Goal: Information Seeking & Learning: Learn about a topic

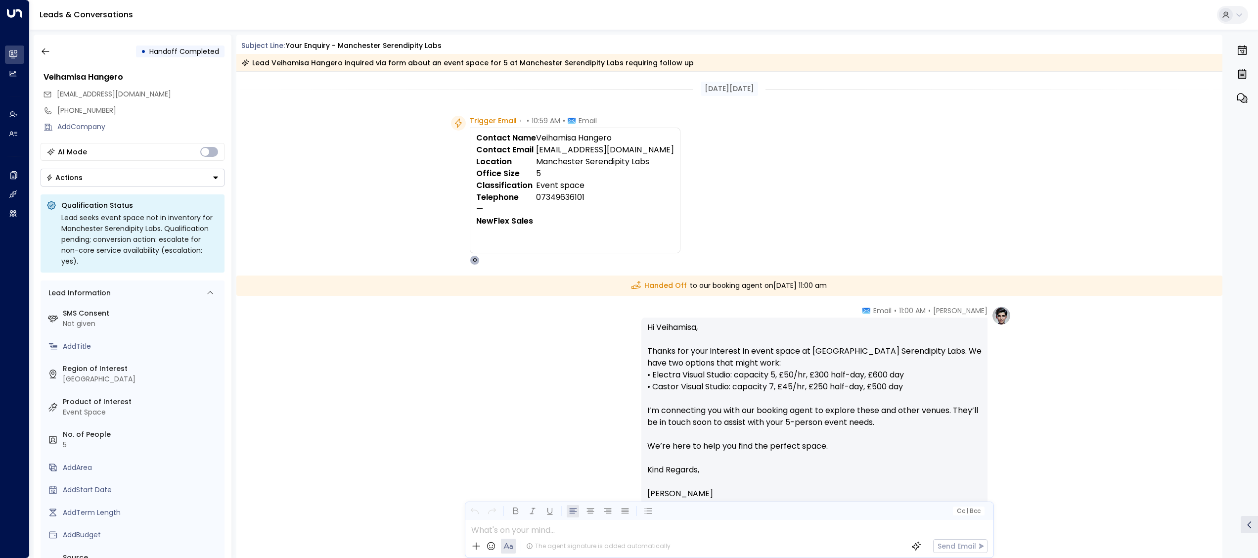
scroll to position [163, 0]
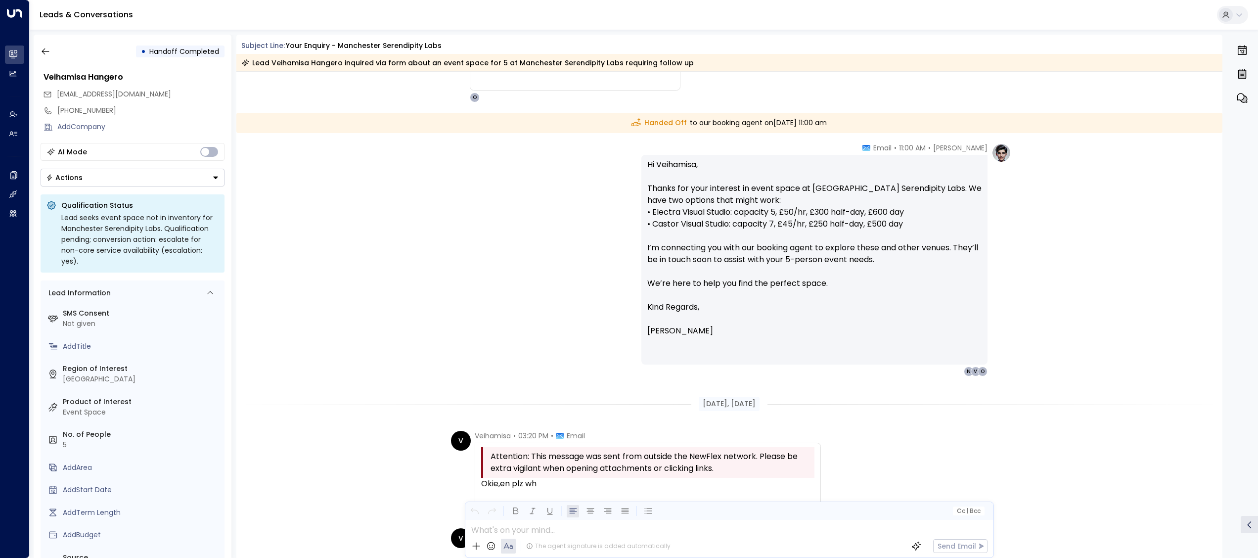
click at [54, 46] on div "• Handoff Completed" at bounding box center [133, 52] width 184 height 18
click at [41, 48] on icon "button" at bounding box center [46, 51] width 10 height 10
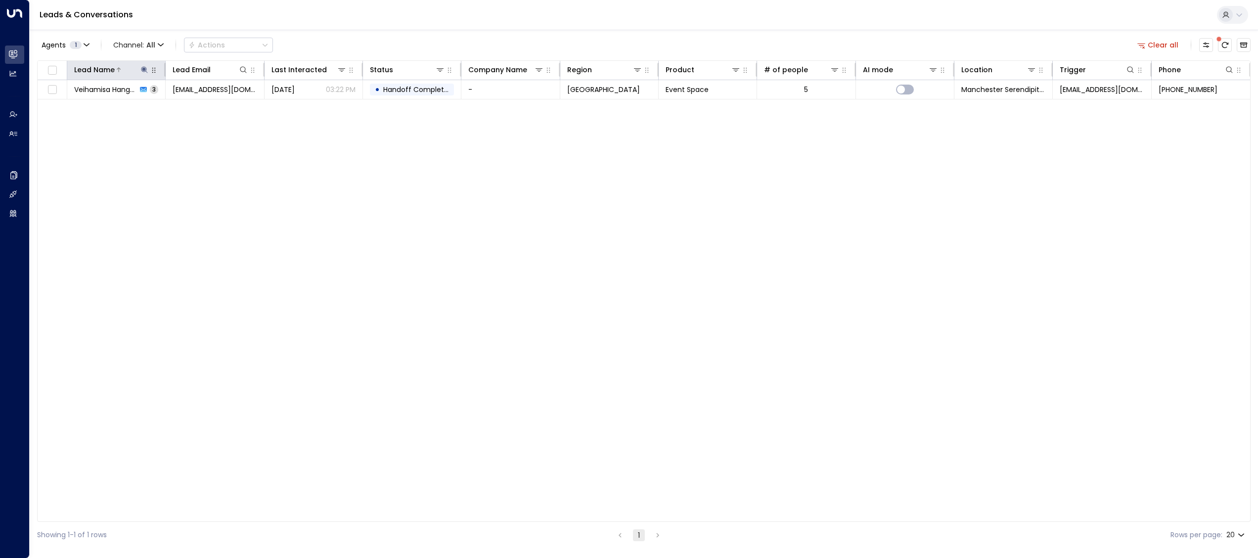
click at [141, 67] on icon at bounding box center [144, 70] width 8 height 8
click at [204, 107] on icon "button" at bounding box center [206, 106] width 6 height 6
click at [177, 105] on input "text" at bounding box center [144, 106] width 137 height 18
type input "*"
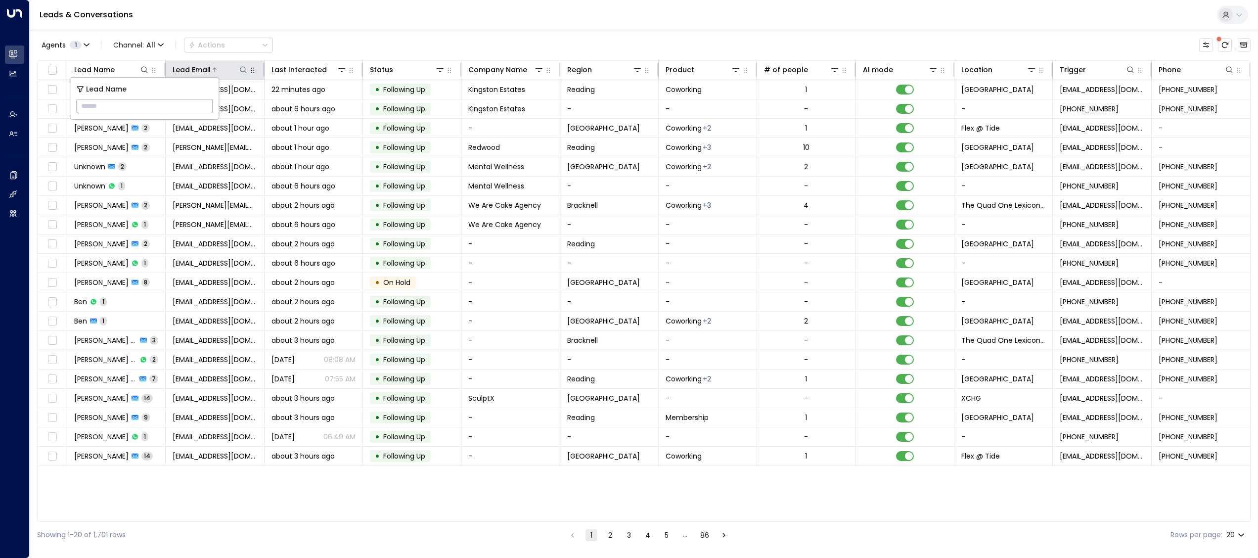
paste input "**********"
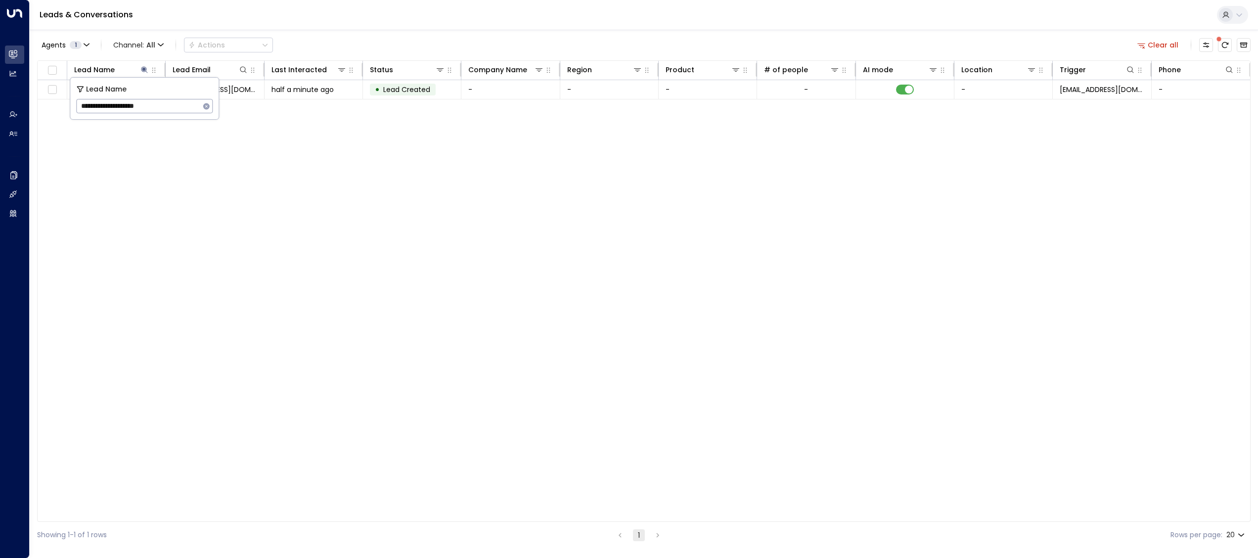
click at [160, 107] on input "**********" at bounding box center [138, 106] width 124 height 18
paste input "text"
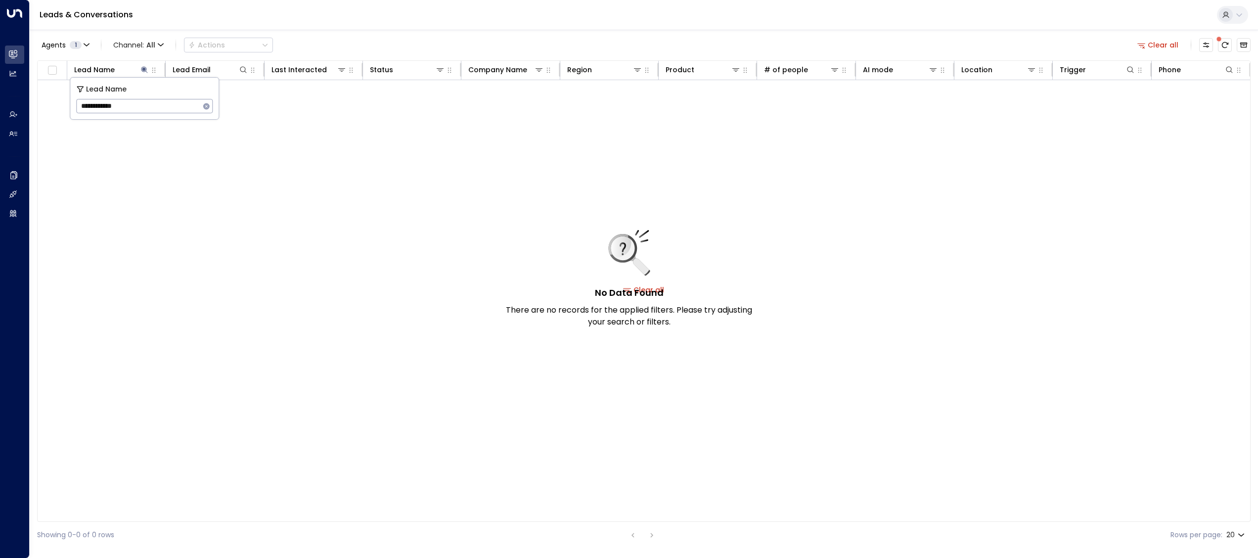
click at [85, 100] on input "**********" at bounding box center [138, 106] width 124 height 18
type input "**********"
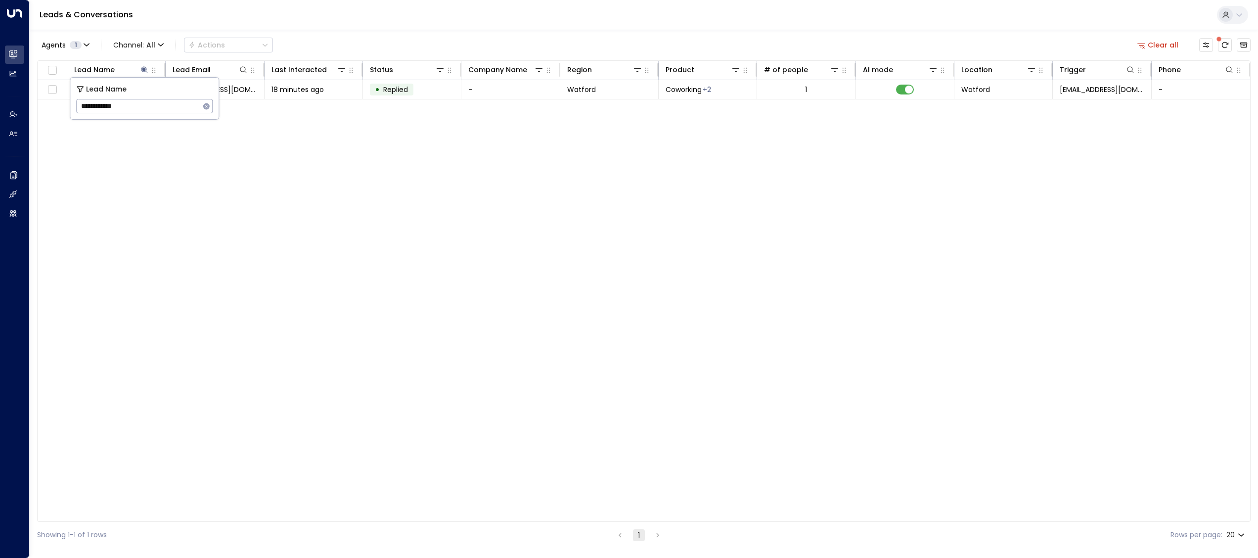
click at [158, 103] on input "**********" at bounding box center [138, 106] width 124 height 18
paste input "**********"
type input "**********"
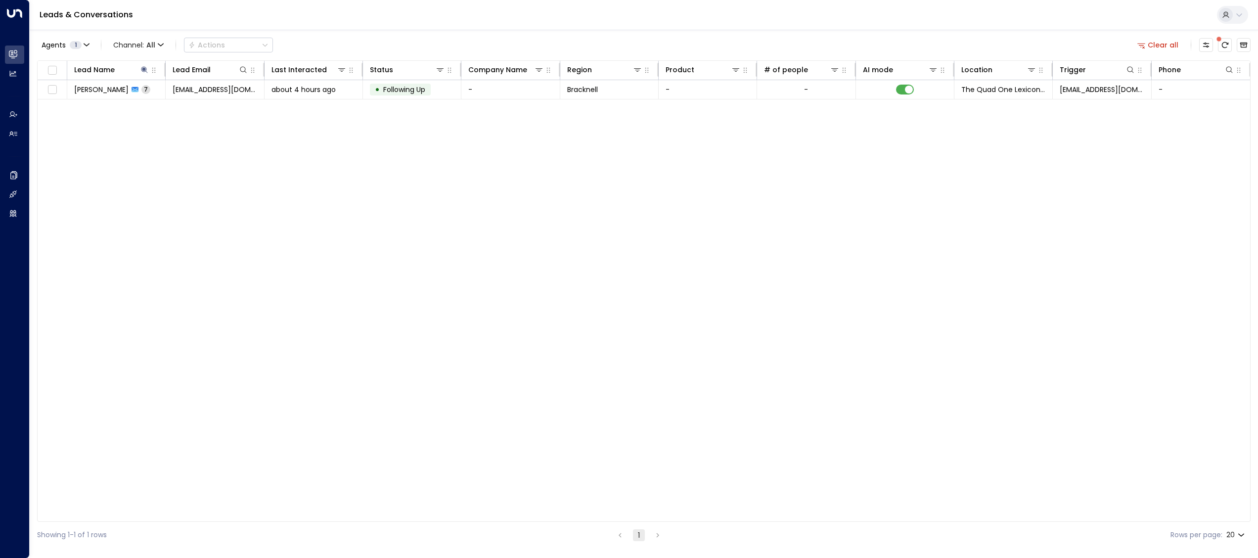
click at [209, 186] on div "Lead Name Lead Email Last Interacted Status Company Name Region Product # of pe…" at bounding box center [644, 290] width 1214 height 461
click at [324, 99] on tr "[PERSON_NAME] 7 [EMAIL_ADDRESS][DOMAIN_NAME] about 4 hours ago • Following Up -…" at bounding box center [644, 89] width 1213 height 19
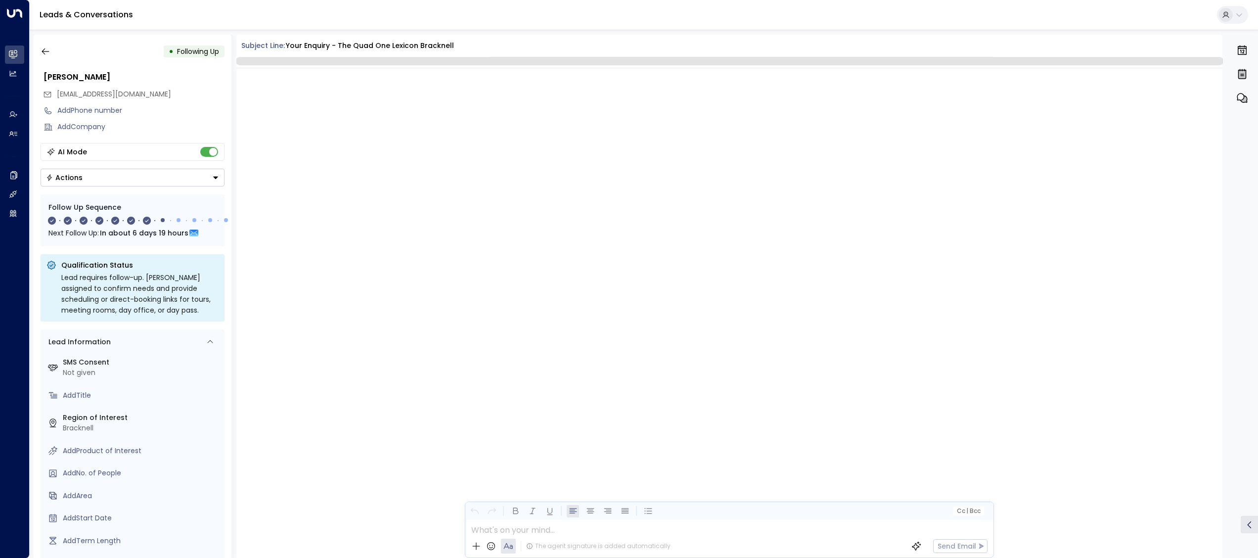
scroll to position [2074, 0]
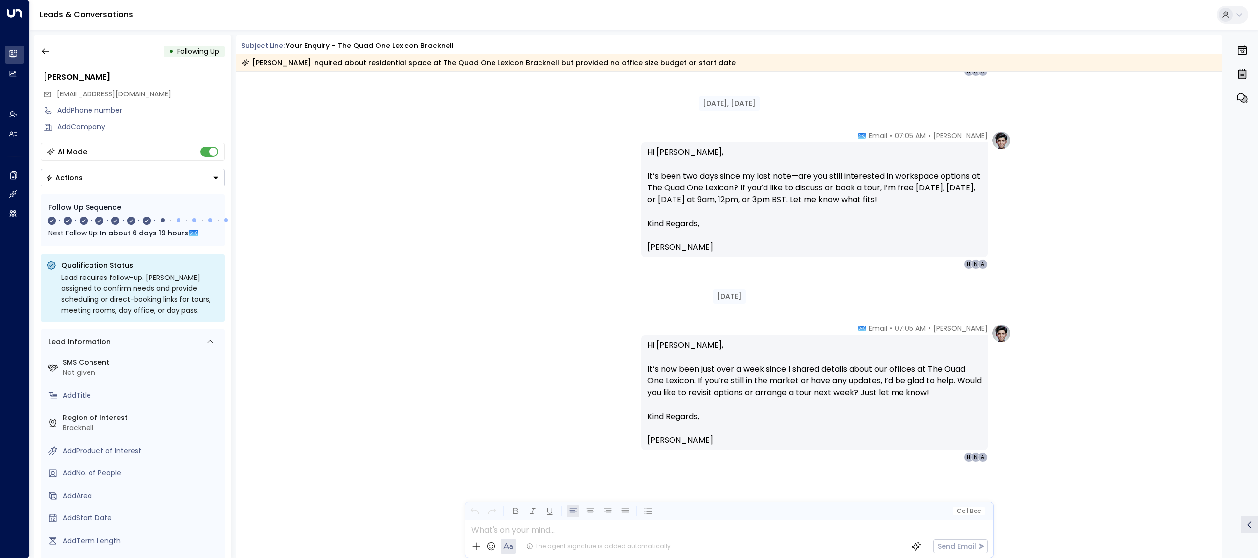
click at [68, 14] on link "Leads & Conversations" at bounding box center [86, 14] width 93 height 11
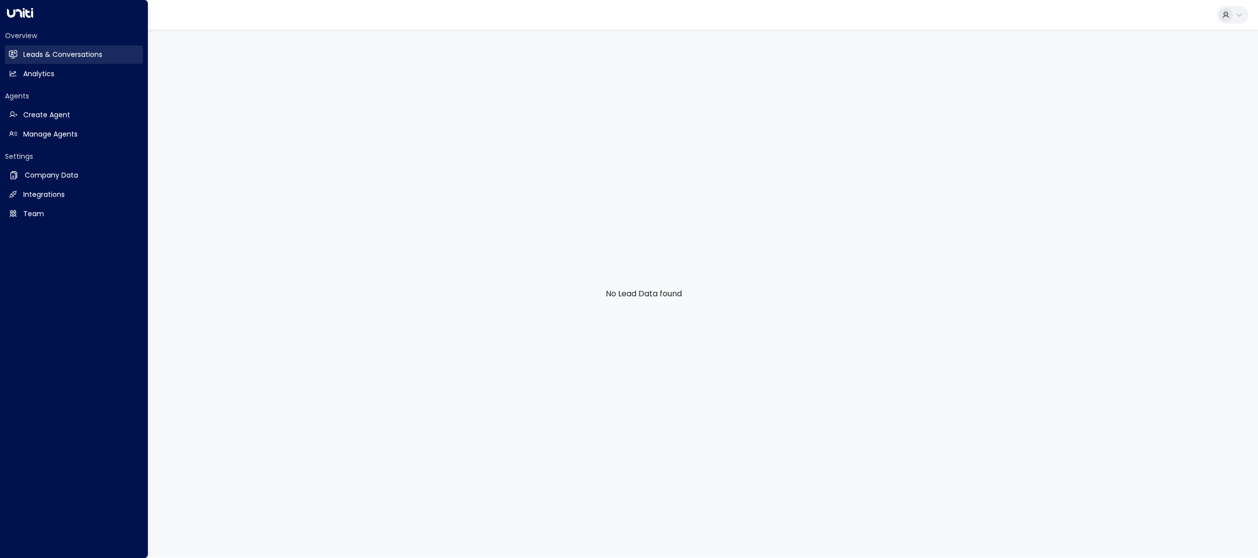
click at [54, 52] on h2 "Leads & Conversations" at bounding box center [62, 54] width 79 height 10
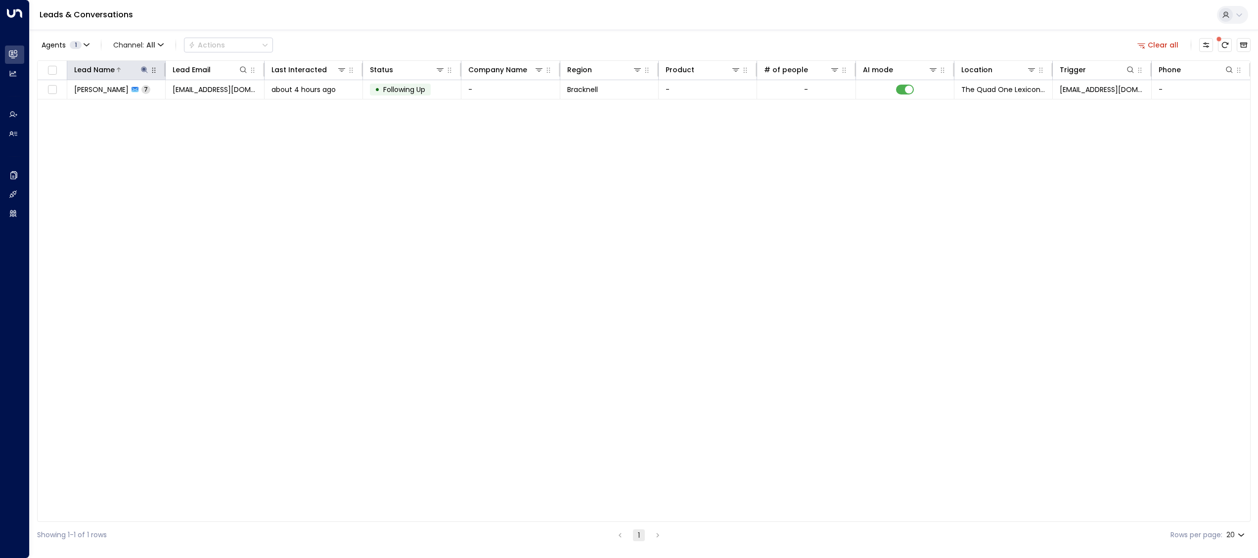
click at [145, 68] on icon at bounding box center [144, 70] width 8 height 8
click at [207, 99] on div "**********" at bounding box center [144, 106] width 137 height 14
click at [212, 105] on button "button" at bounding box center [206, 106] width 13 height 13
click at [198, 105] on input "text" at bounding box center [144, 106] width 137 height 18
paste input "**********"
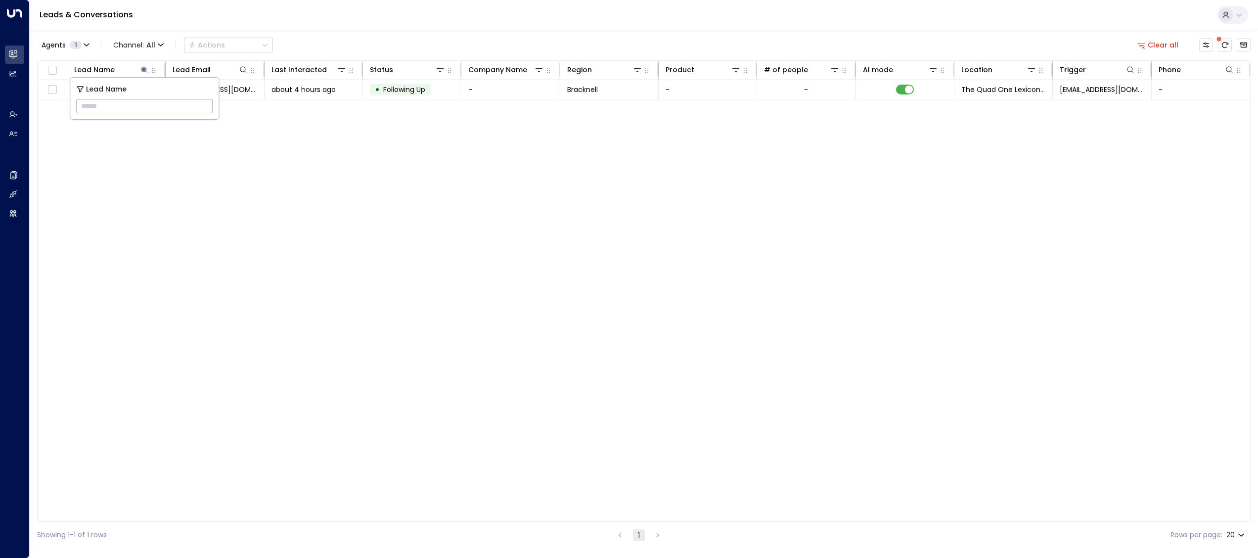
type input "**********"
click at [357, 244] on div "Lead Name Lead Email Last Interacted Status Company Name Region Product # of pe…" at bounding box center [644, 290] width 1214 height 461
click at [481, 92] on td "-" at bounding box center [510, 89] width 98 height 19
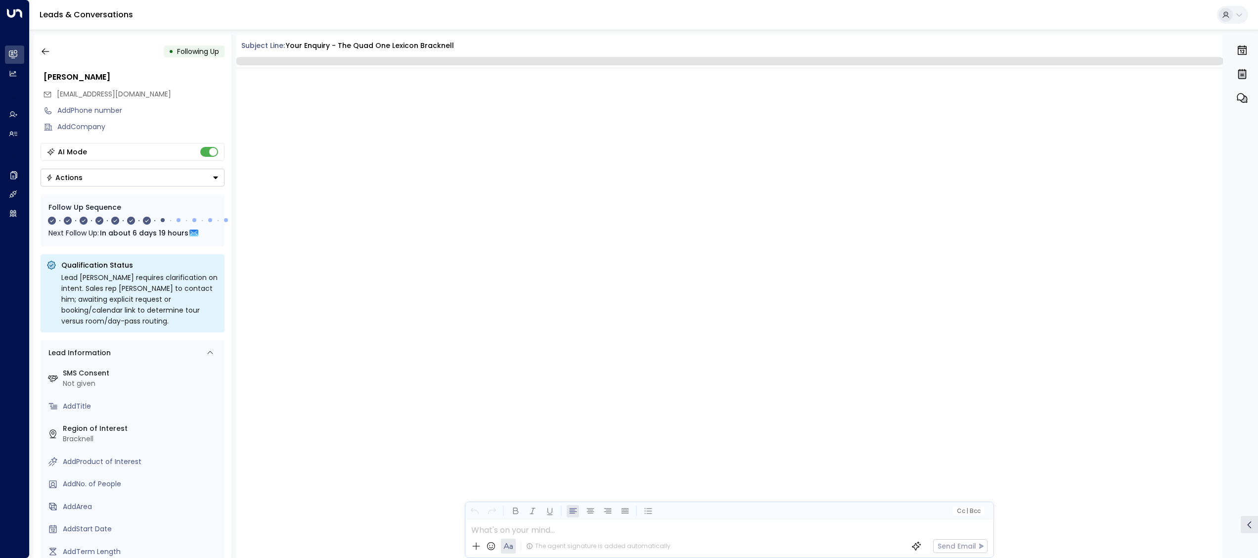
scroll to position [2382, 0]
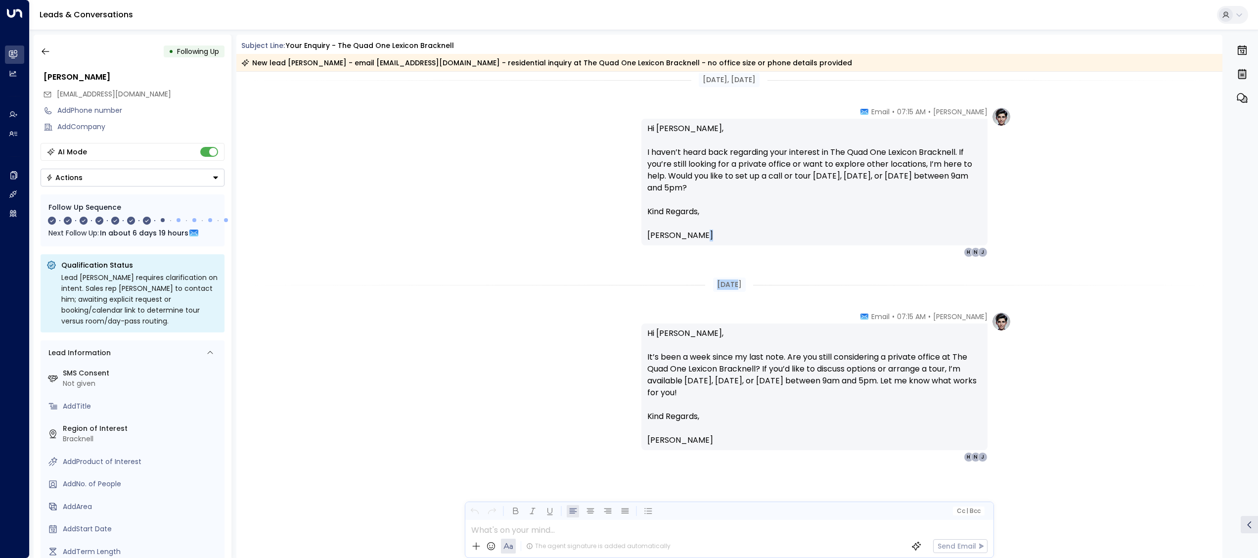
drag, startPoint x: 793, startPoint y: 256, endPoint x: 1038, endPoint y: 342, distance: 259.0
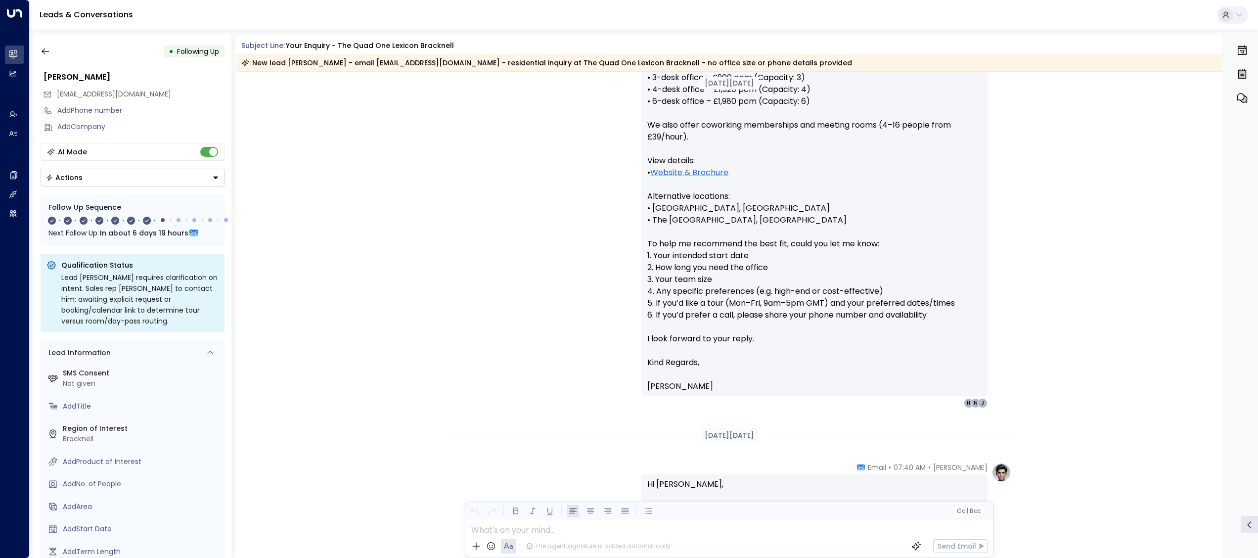
scroll to position [0, 0]
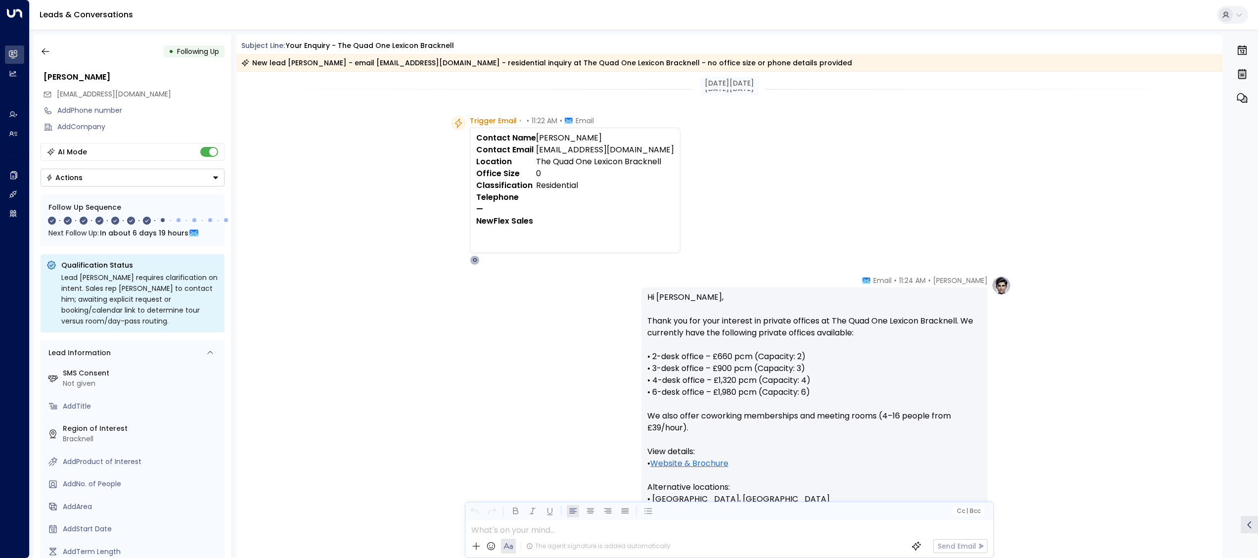
drag, startPoint x: 1098, startPoint y: 197, endPoint x: 1089, endPoint y: 36, distance: 161.0
drag, startPoint x: 1089, startPoint y: 36, endPoint x: 953, endPoint y: 169, distance: 189.9
click at [953, 169] on div "Trigger Email • • 11:22 AM • Email Contact Name [PERSON_NAME] Contact Email [EM…" at bounding box center [731, 190] width 560 height 149
click at [775, 173] on div "Trigger Email • • 11:22 AM • Email Contact Name [PERSON_NAME] Contact Email [EM…" at bounding box center [731, 190] width 560 height 149
click at [54, 46] on div "• Following Up" at bounding box center [133, 52] width 184 height 18
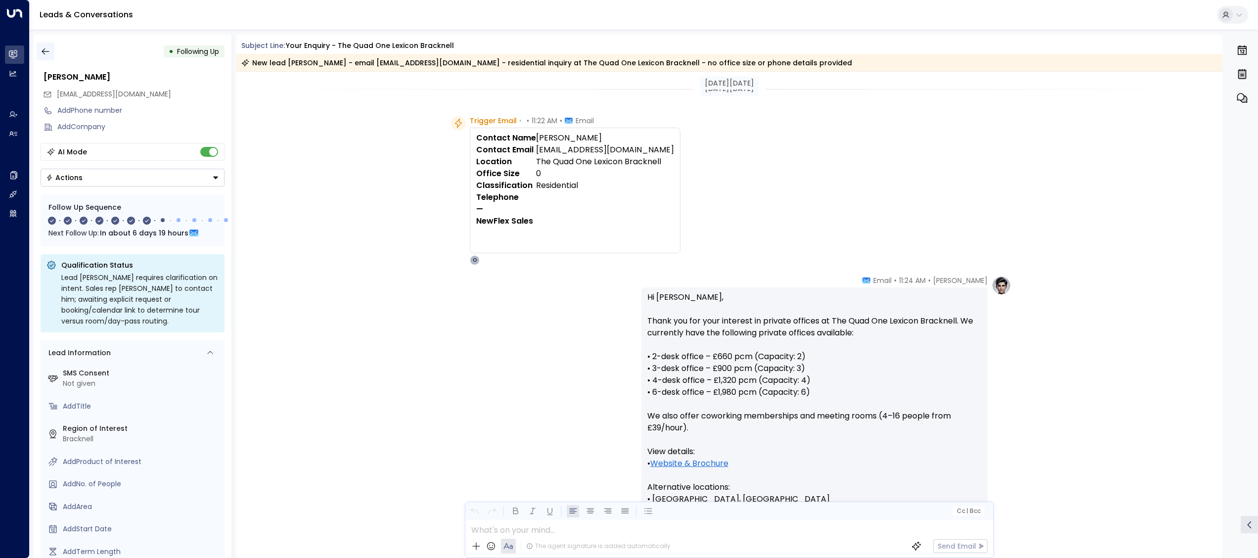
click at [46, 58] on button "button" at bounding box center [46, 52] width 18 height 18
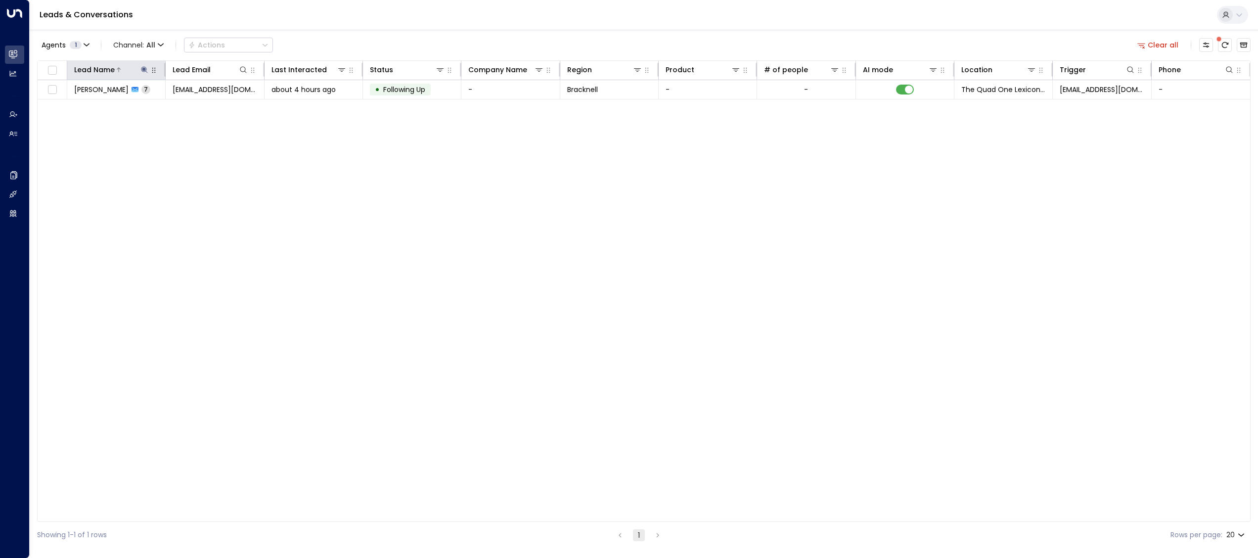
click at [143, 70] on icon at bounding box center [144, 69] width 6 height 6
click at [203, 105] on icon "button" at bounding box center [206, 106] width 8 height 8
click at [165, 103] on input "text" at bounding box center [144, 106] width 137 height 18
paste input "**********"
type input "**********"
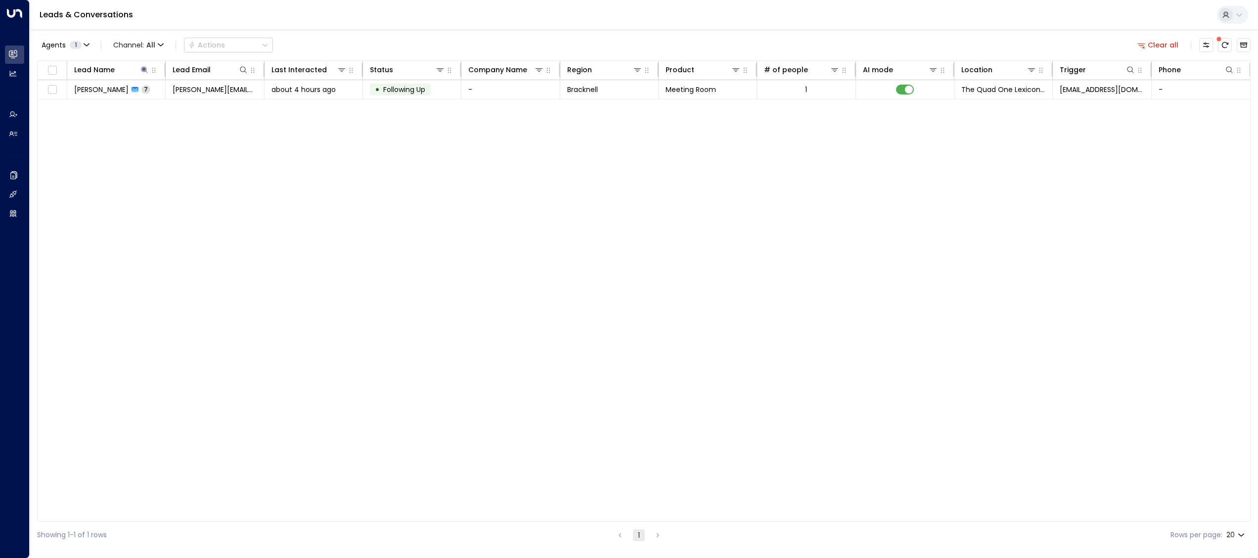
click at [337, 204] on div "Lead Name Lead Email Last Interacted Status Company Name Region Product # of pe…" at bounding box center [644, 290] width 1214 height 461
click at [335, 89] on span "about 4 hours ago" at bounding box center [304, 90] width 64 height 10
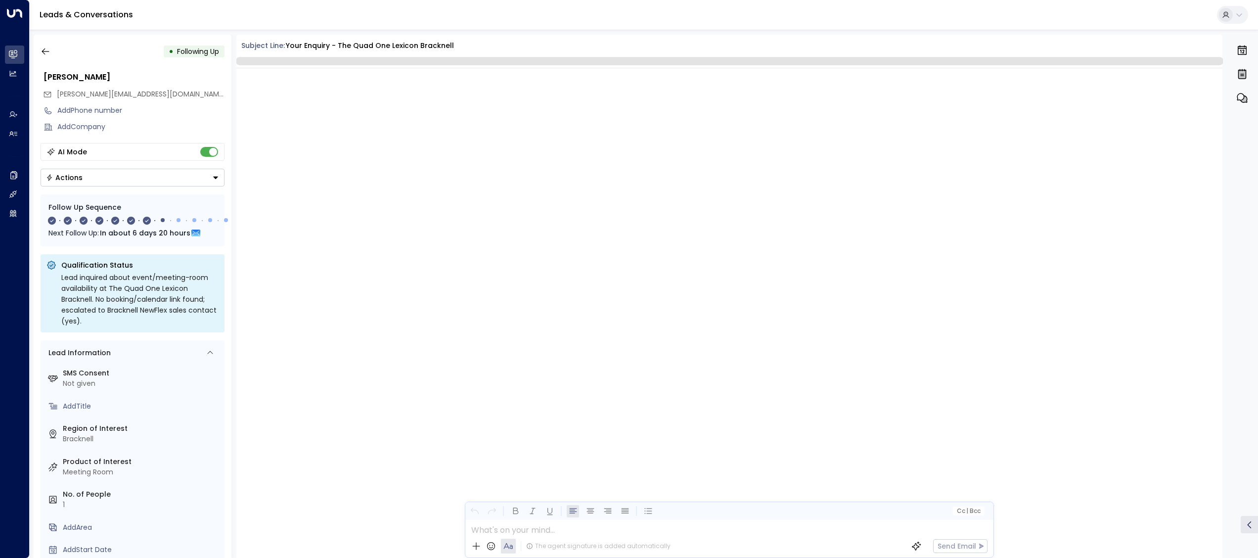
scroll to position [2159, 0]
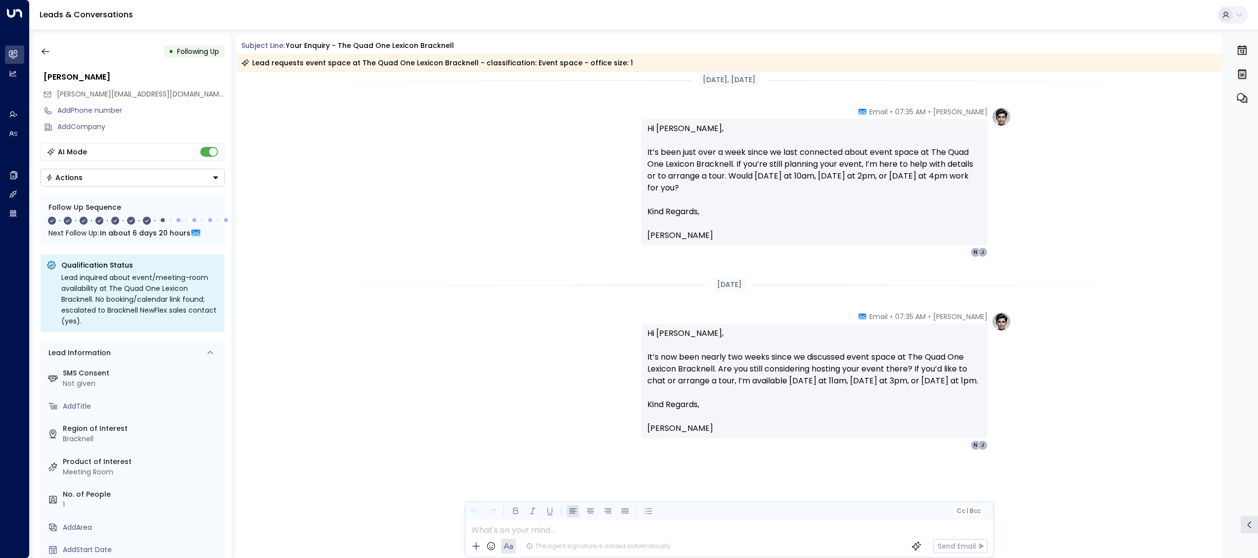
click at [335, 89] on div "[DATE], [DATE]" at bounding box center [729, 80] width 987 height 34
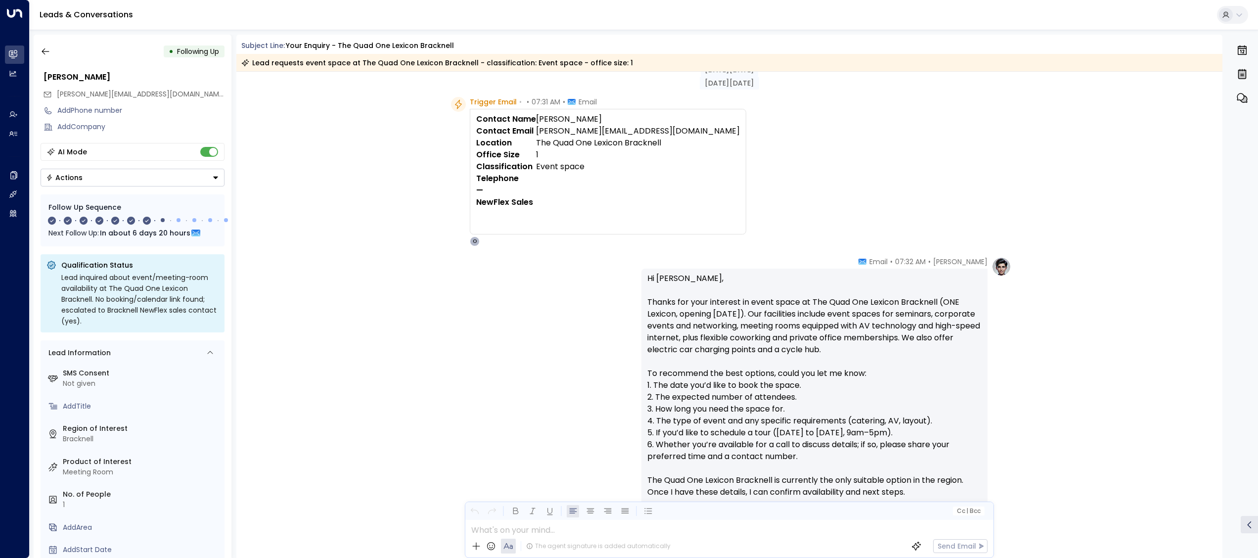
scroll to position [0, 0]
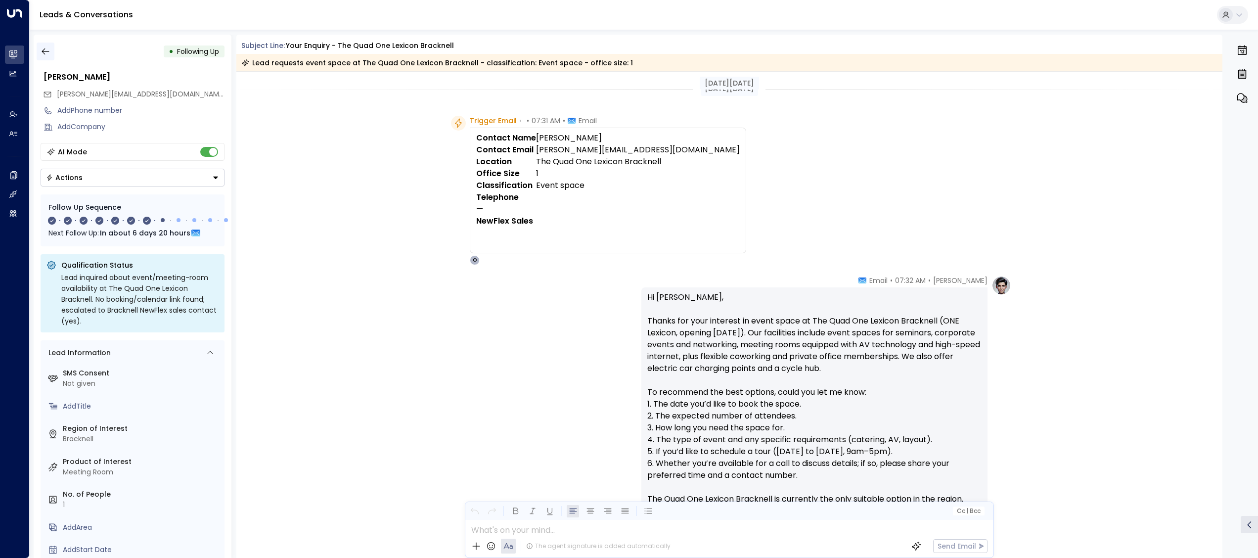
click at [51, 48] on button "button" at bounding box center [46, 52] width 18 height 18
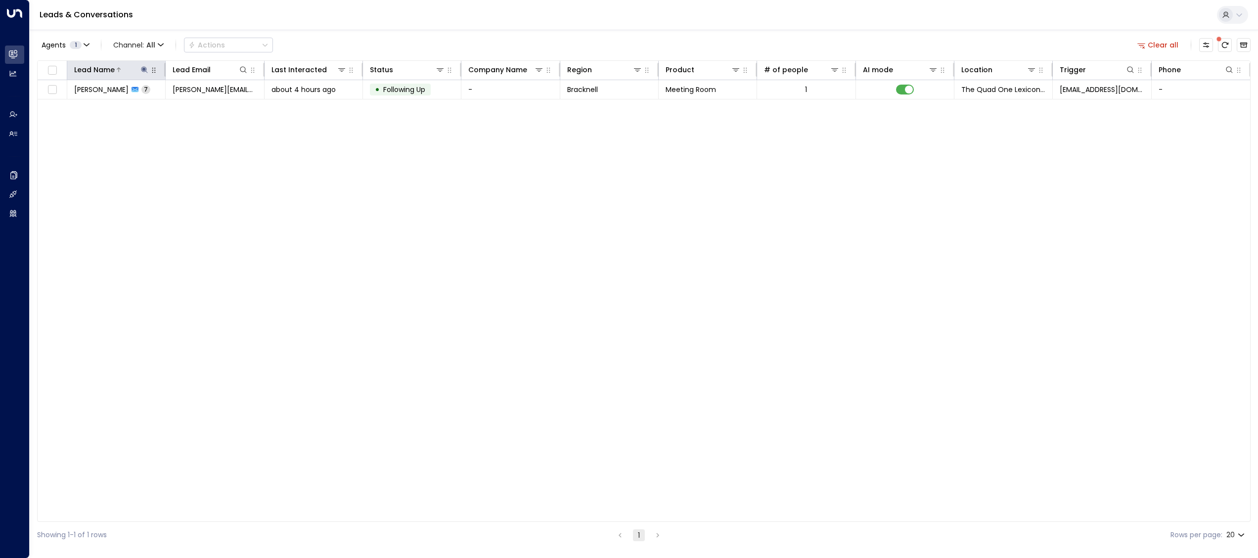
click at [147, 68] on icon at bounding box center [144, 70] width 8 height 8
click at [171, 107] on input "**********" at bounding box center [138, 106] width 124 height 18
type input "**********"
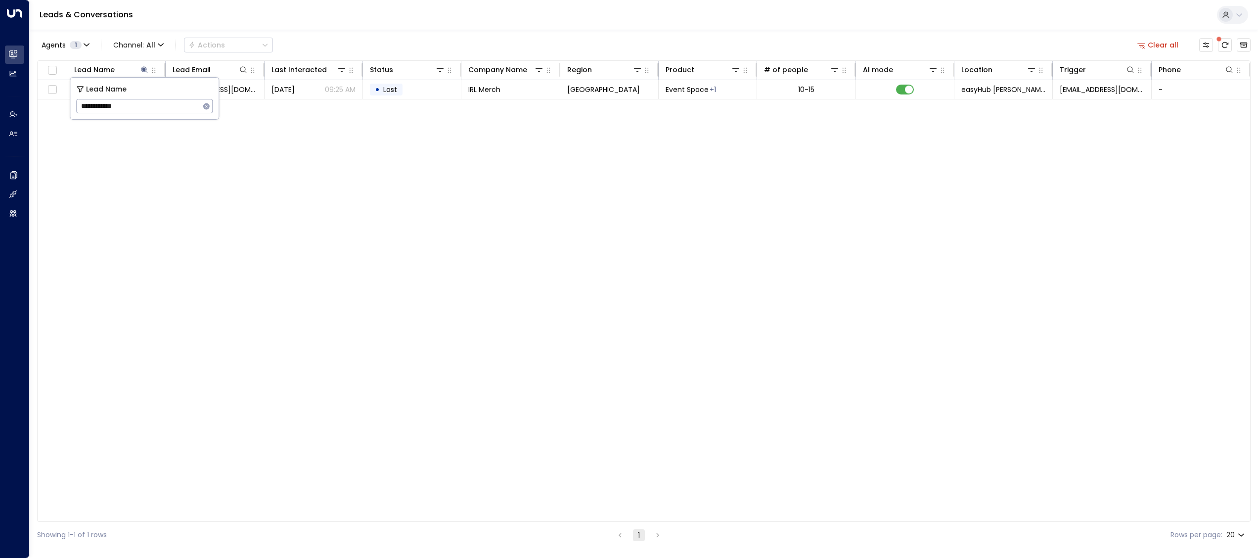
click at [289, 260] on div "Lead Name Lead Email Last Interacted Status Company Name Region Product # of pe…" at bounding box center [644, 290] width 1214 height 461
click at [440, 91] on td "• Lost" at bounding box center [412, 89] width 98 height 19
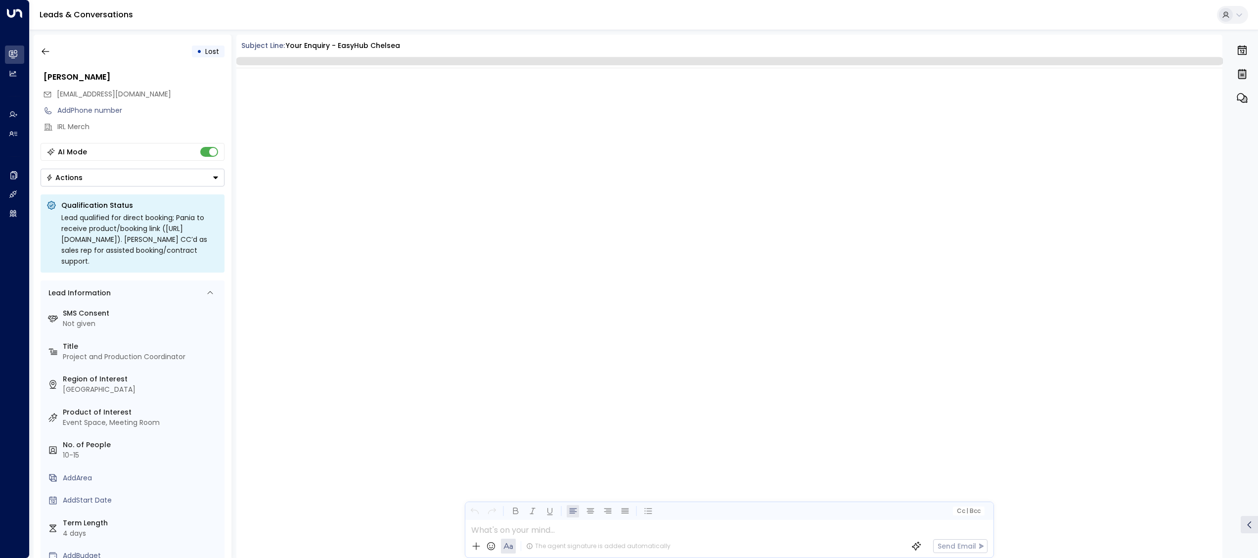
scroll to position [2606, 0]
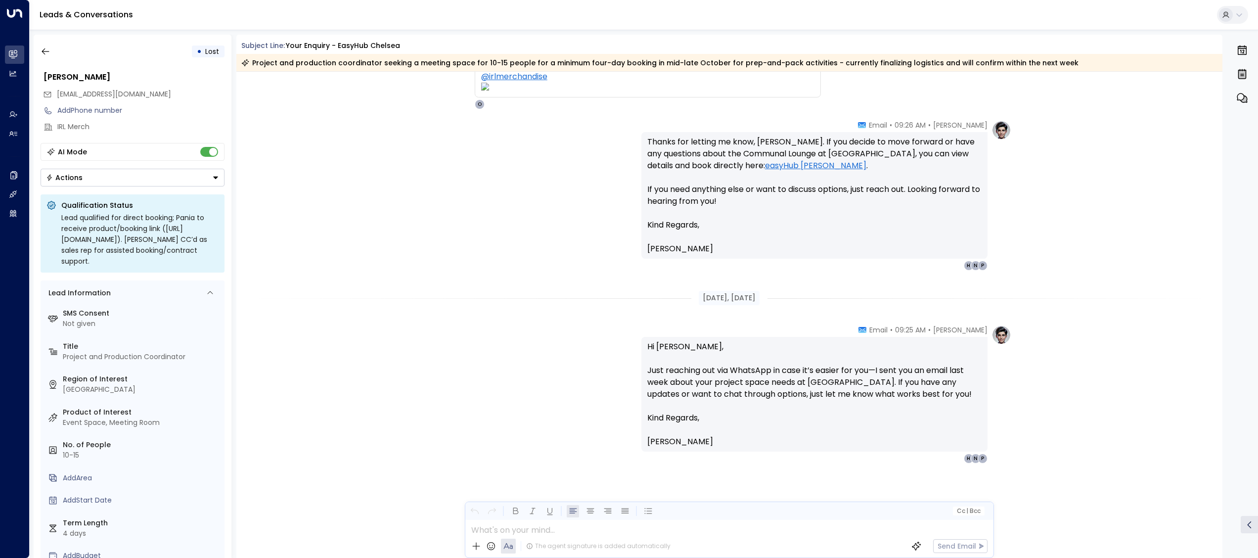
click at [763, 369] on p "Hi [PERSON_NAME], Just reaching out via WhatsApp in case it’s easier for you—I …" at bounding box center [814, 376] width 334 height 71
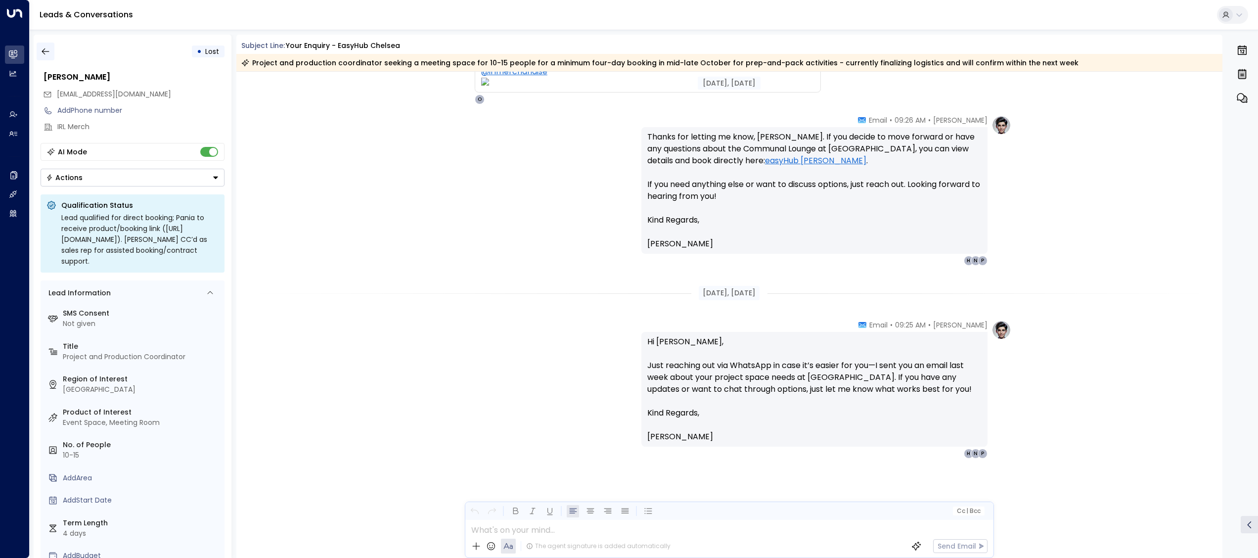
click at [48, 49] on icon "button" at bounding box center [46, 51] width 10 height 10
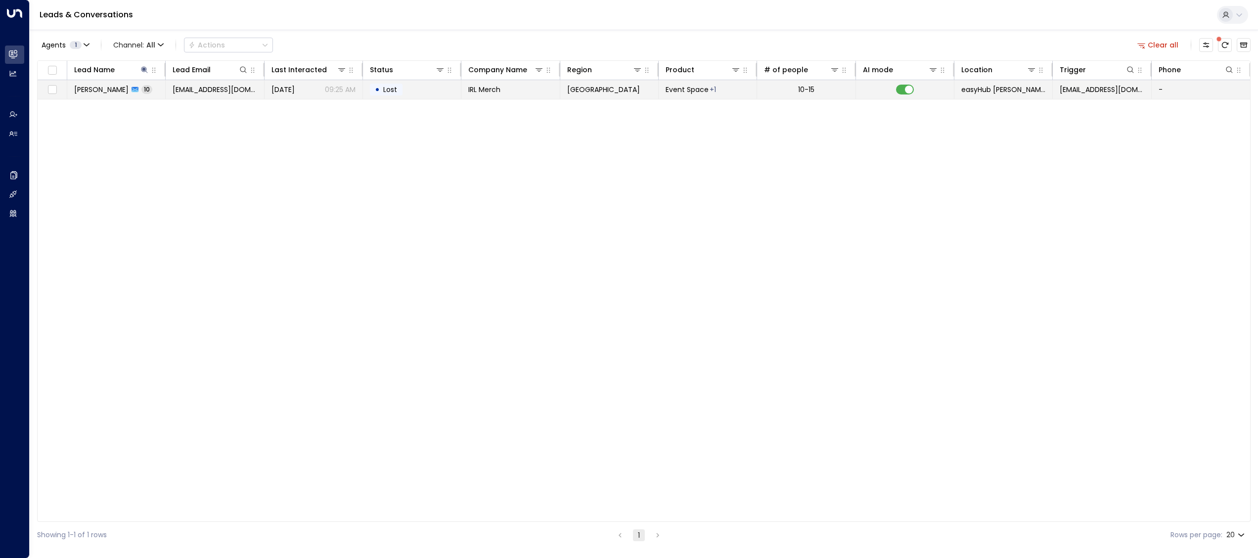
click at [158, 93] on td "[PERSON_NAME] 10" at bounding box center [116, 89] width 98 height 19
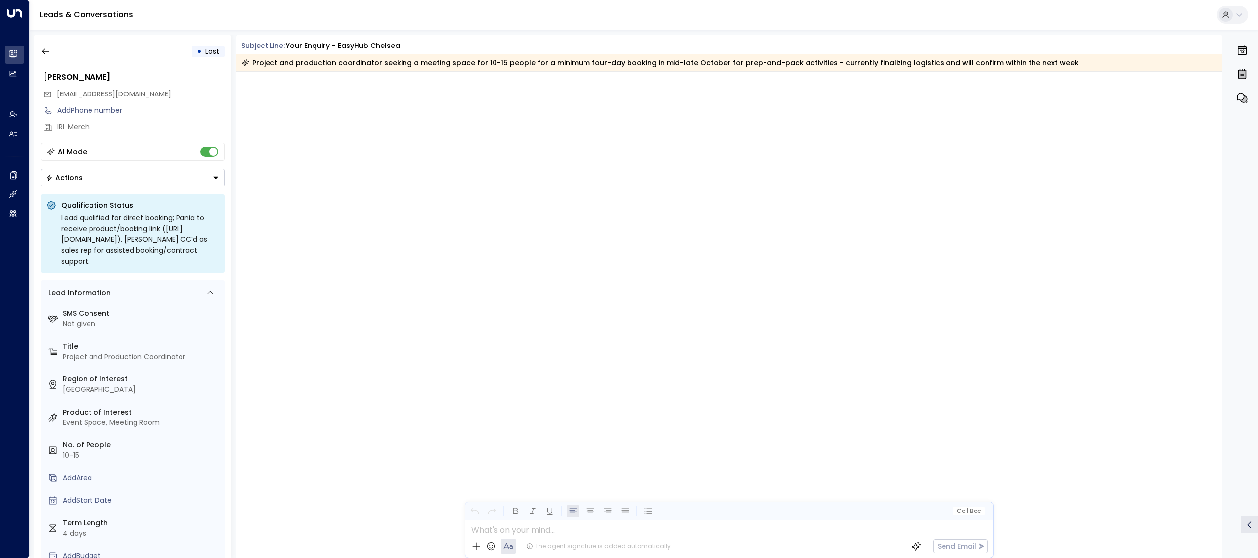
scroll to position [2609, 0]
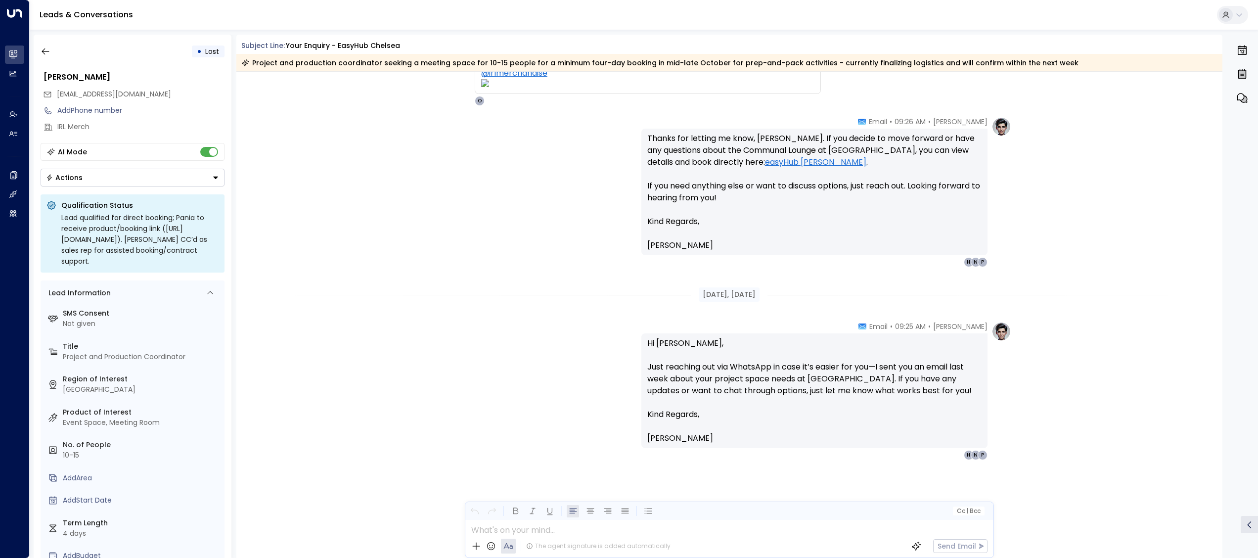
click at [328, 218] on div "[PERSON_NAME] • 09:26 AM • Email Thanks for letting me know, [PERSON_NAME]. If …" at bounding box center [729, 192] width 987 height 150
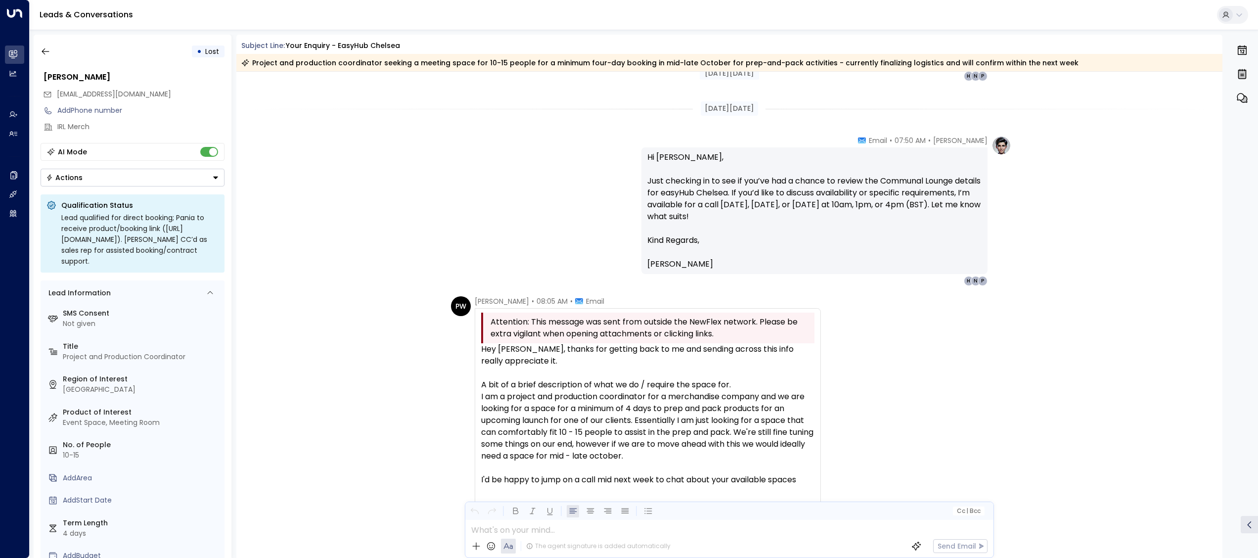
scroll to position [622, 0]
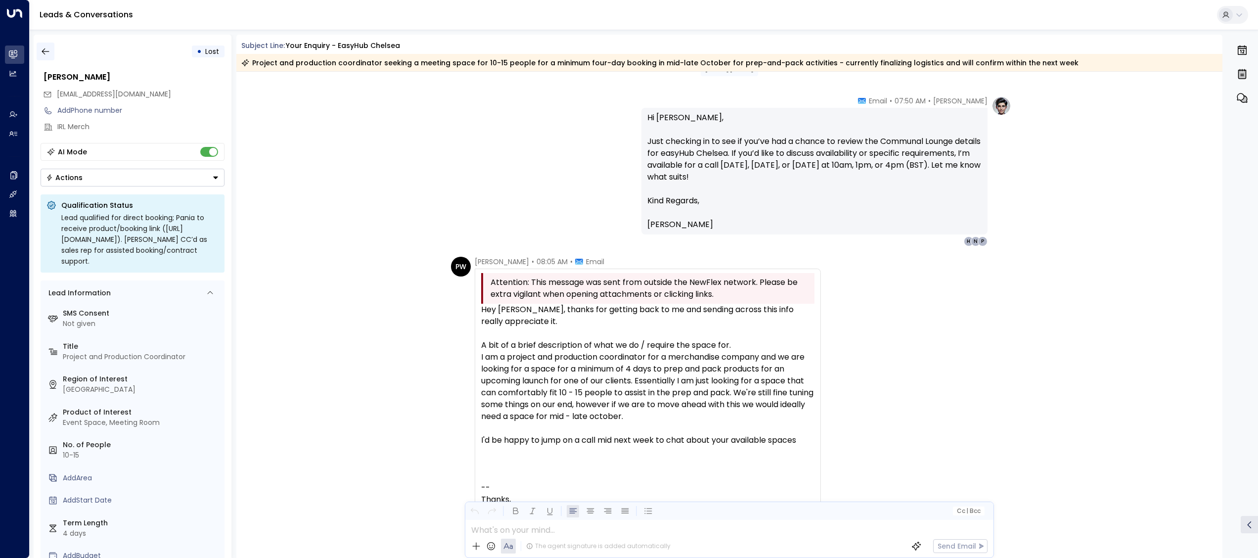
click at [53, 53] on button "button" at bounding box center [46, 52] width 18 height 18
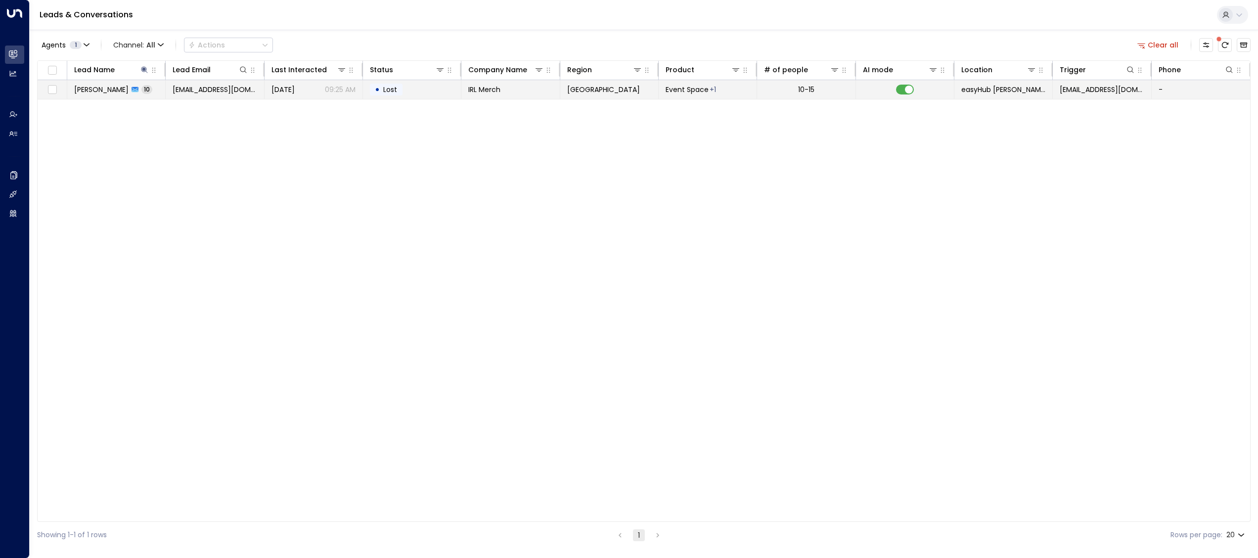
click at [254, 93] on td "[EMAIL_ADDRESS][DOMAIN_NAME]" at bounding box center [215, 89] width 98 height 19
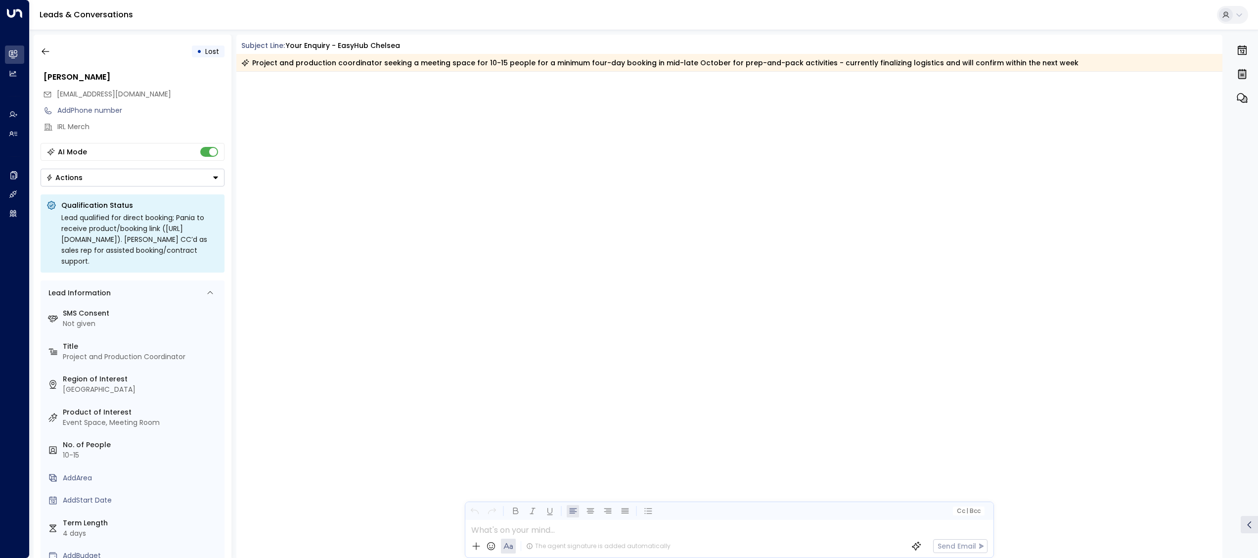
scroll to position [2609, 0]
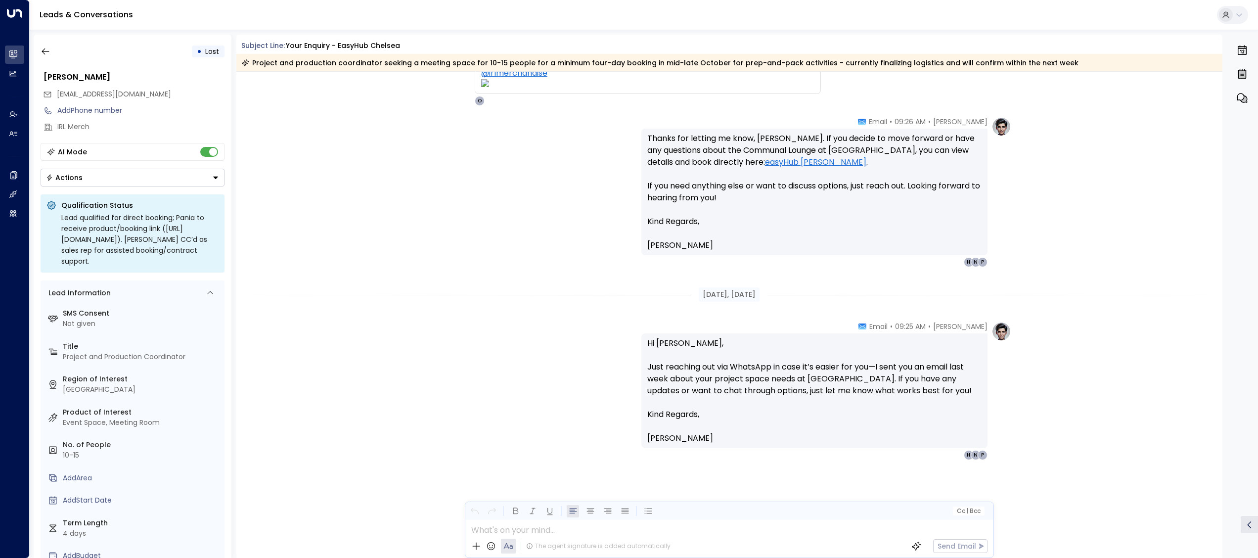
click at [206, 50] on span "Lost" at bounding box center [212, 51] width 14 height 10
click at [109, 179] on button "Actions" at bounding box center [133, 178] width 184 height 18
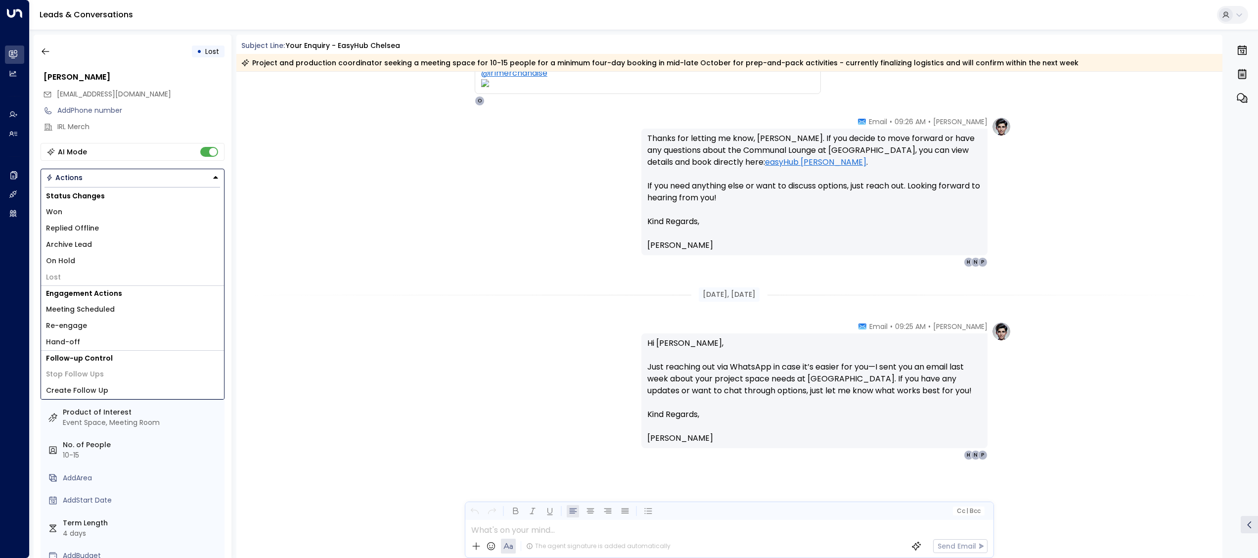
drag, startPoint x: 86, startPoint y: 372, endPoint x: 102, endPoint y: 388, distance: 22.4
click at [102, 388] on div "Follow-up Control Stop Follow Ups Create Follow Up" at bounding box center [132, 375] width 183 height 48
click at [102, 388] on span "Create Follow Up" at bounding box center [77, 390] width 62 height 10
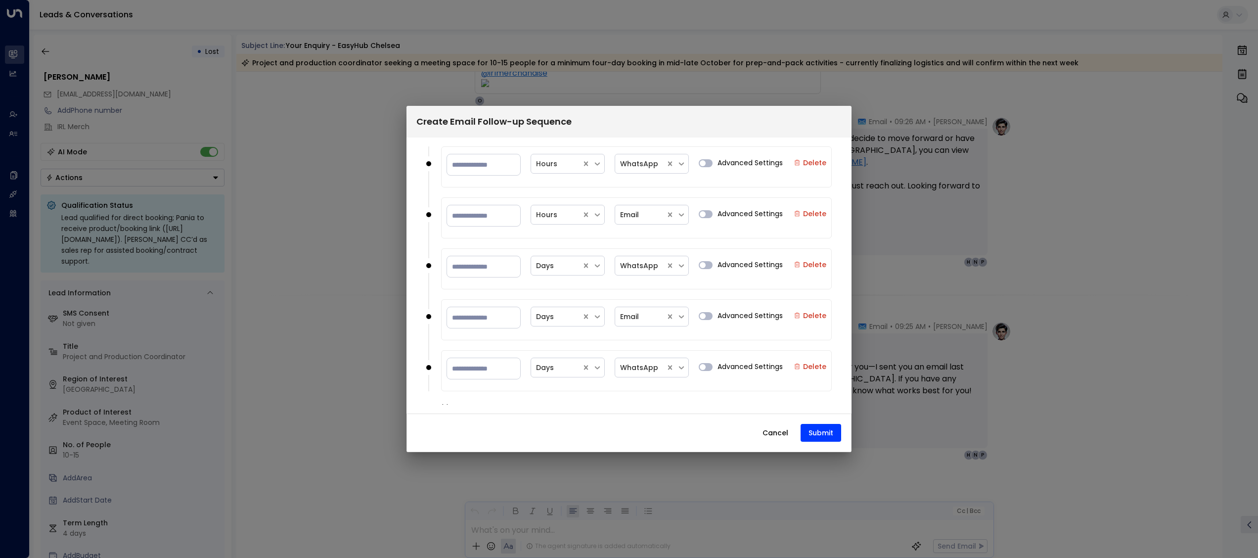
click at [773, 430] on button "Cancel" at bounding box center [775, 433] width 43 height 18
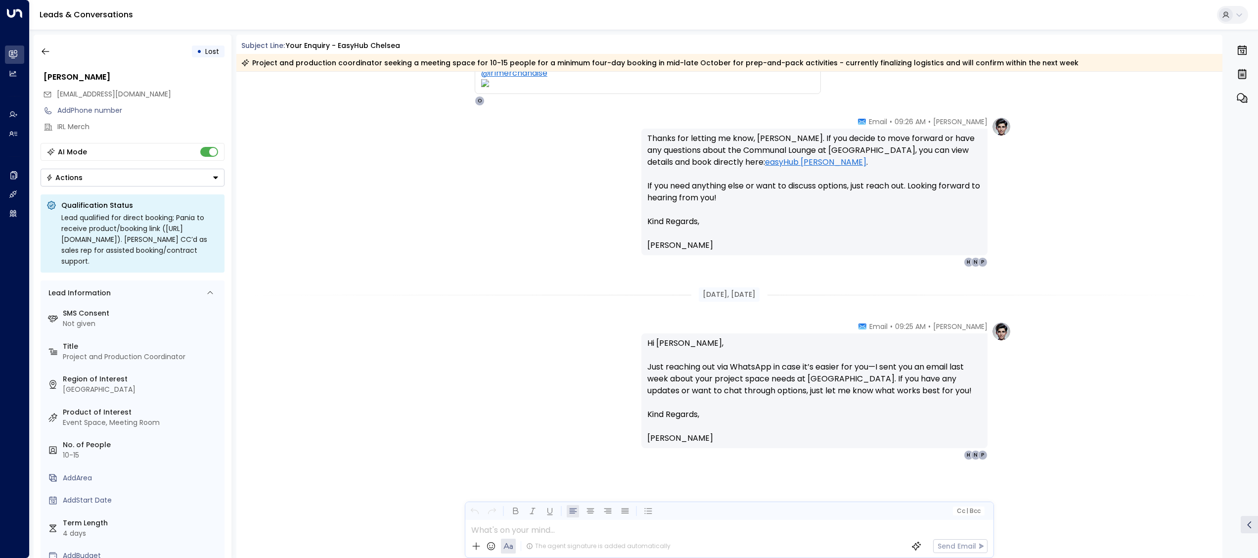
click at [311, 423] on div "[PERSON_NAME] • 09:25 AM • Email Hi [PERSON_NAME], Just reaching out via WhatsA…" at bounding box center [729, 439] width 987 height 237
click at [310, 257] on div "[PERSON_NAME] • 09:26 AM • Email Thanks for letting me know, [PERSON_NAME]. If …" at bounding box center [729, 190] width 987 height 150
click at [42, 47] on icon "button" at bounding box center [46, 51] width 10 height 10
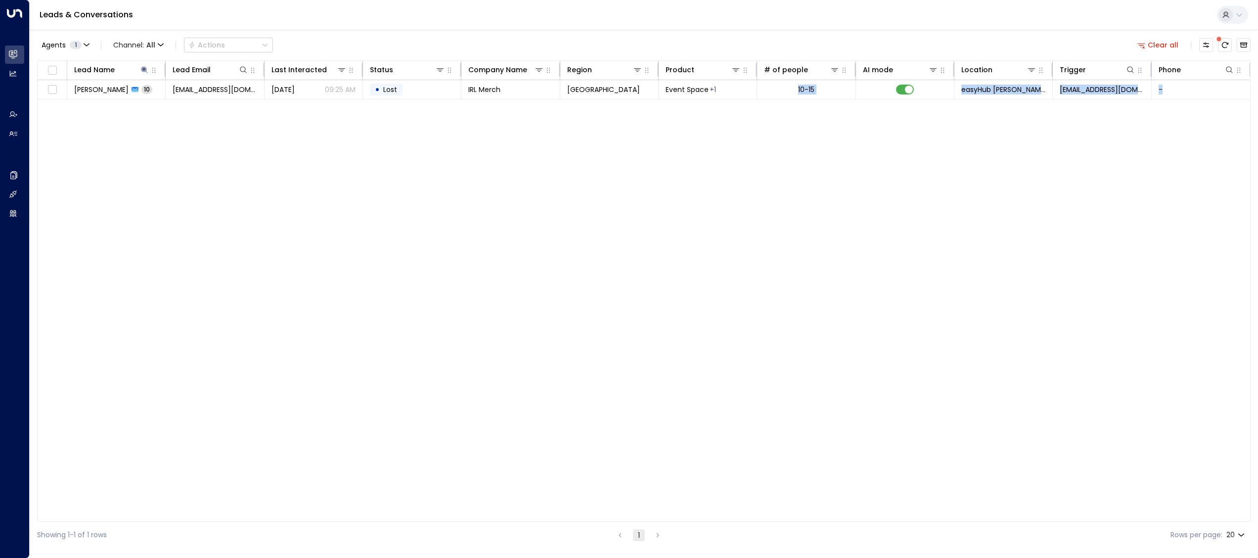
scroll to position [0, 0]
drag, startPoint x: 782, startPoint y: 272, endPoint x: 1248, endPoint y: 206, distance: 471.0
click at [1248, 206] on div "Lead Name Lead Email Last Interacted Status Company Name Region Product # of pe…" at bounding box center [644, 290] width 1214 height 461
click at [897, 242] on div "Lead Name Lead Email Last Interacted Status Company Name Region Product # of pe…" at bounding box center [644, 290] width 1214 height 461
click at [142, 74] on button at bounding box center [144, 70] width 10 height 10
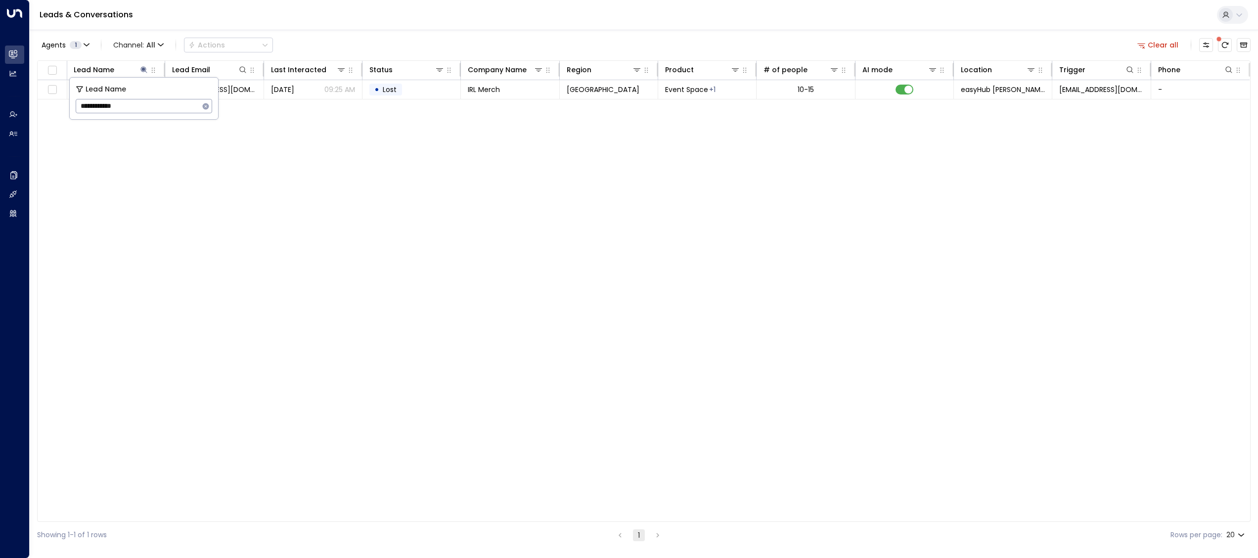
click at [203, 109] on icon "button" at bounding box center [206, 106] width 8 height 8
click at [173, 108] on input "text" at bounding box center [144, 106] width 137 height 18
paste input "**********"
type input "**********"
click at [325, 190] on div "Lead Name Lead Email Last Interacted Status Company Name Region Product # of pe…" at bounding box center [644, 290] width 1214 height 461
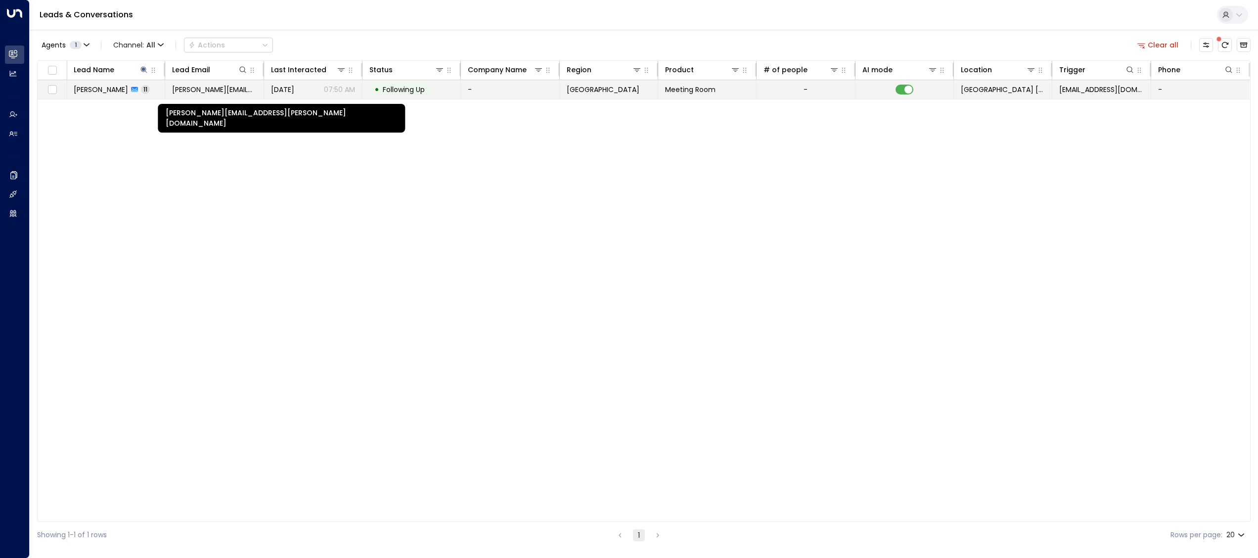
click at [235, 88] on span "[PERSON_NAME][EMAIL_ADDRESS][PERSON_NAME][DOMAIN_NAME]" at bounding box center [214, 90] width 84 height 10
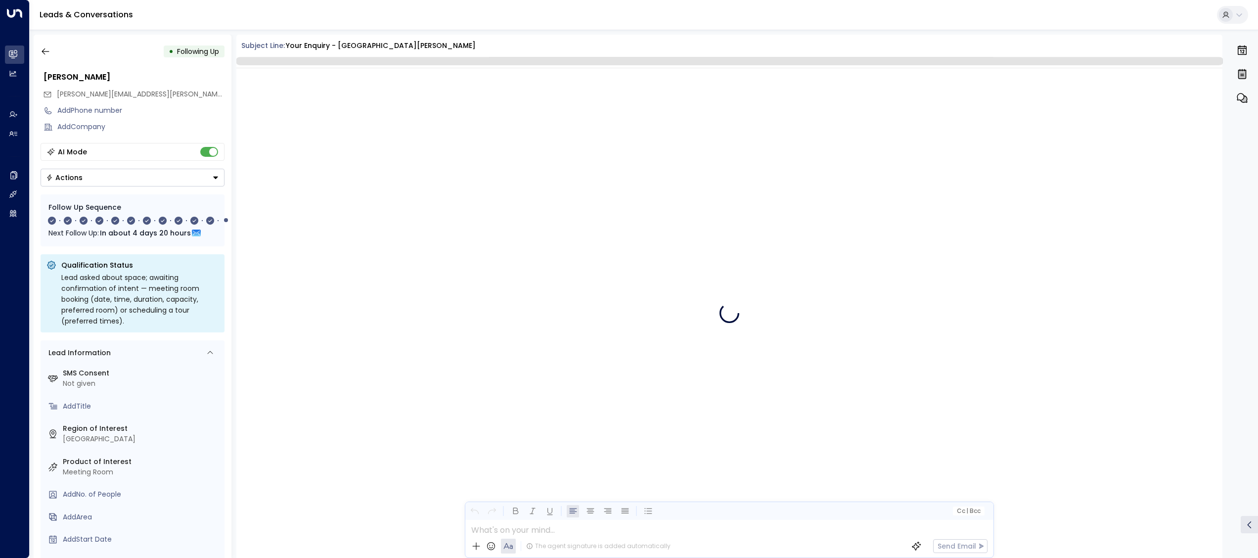
scroll to position [4193, 0]
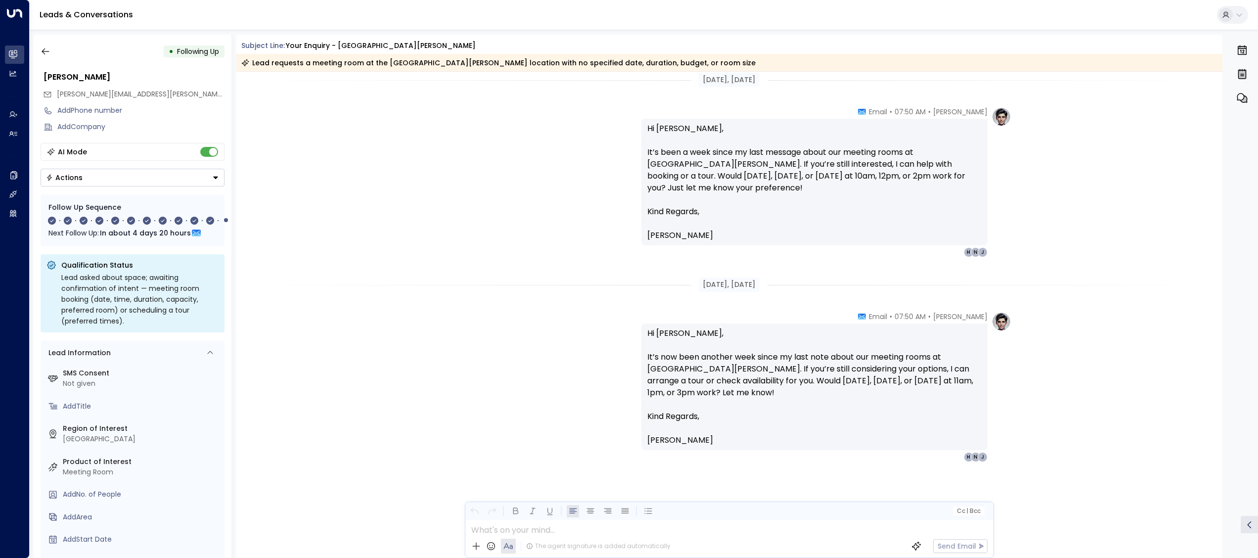
click at [578, 349] on div "[PERSON_NAME] • 07:50 AM • Email Hi [PERSON_NAME], It’s now been another week s…" at bounding box center [730, 387] width 564 height 150
click at [578, 349] on div "[PERSON_NAME] • 07:50 AM • Email Hi [PERSON_NAME], It’s now been another week s…" at bounding box center [730, 383] width 564 height 150
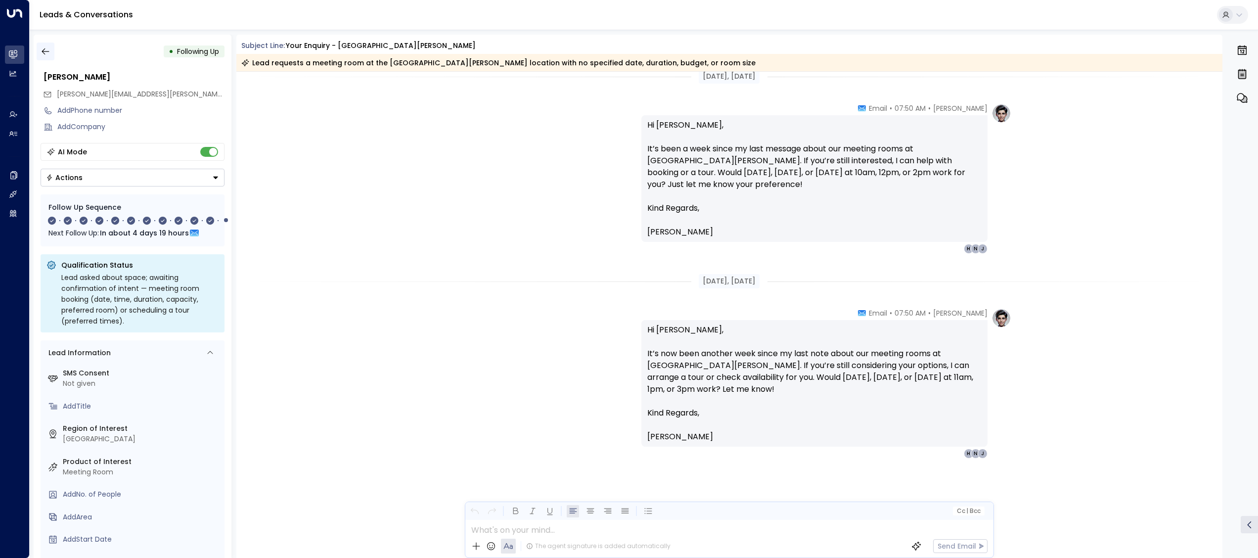
click at [42, 51] on icon "button" at bounding box center [45, 51] width 7 height 6
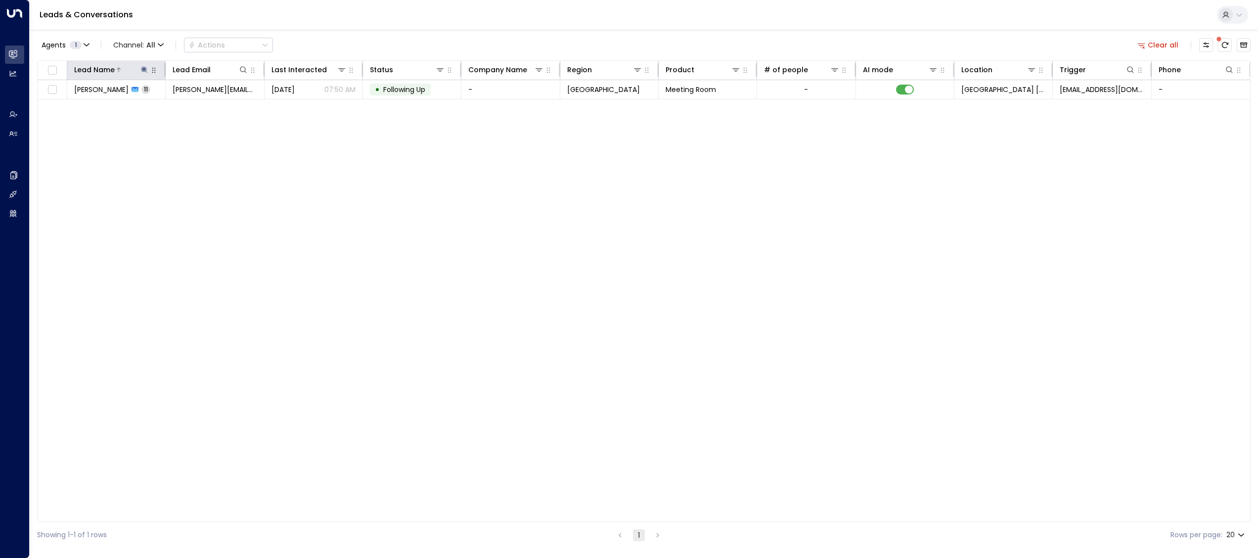
click at [142, 69] on icon at bounding box center [144, 69] width 6 height 6
click at [206, 110] on icon "button" at bounding box center [206, 106] width 8 height 8
click at [192, 109] on input "text" at bounding box center [144, 106] width 137 height 18
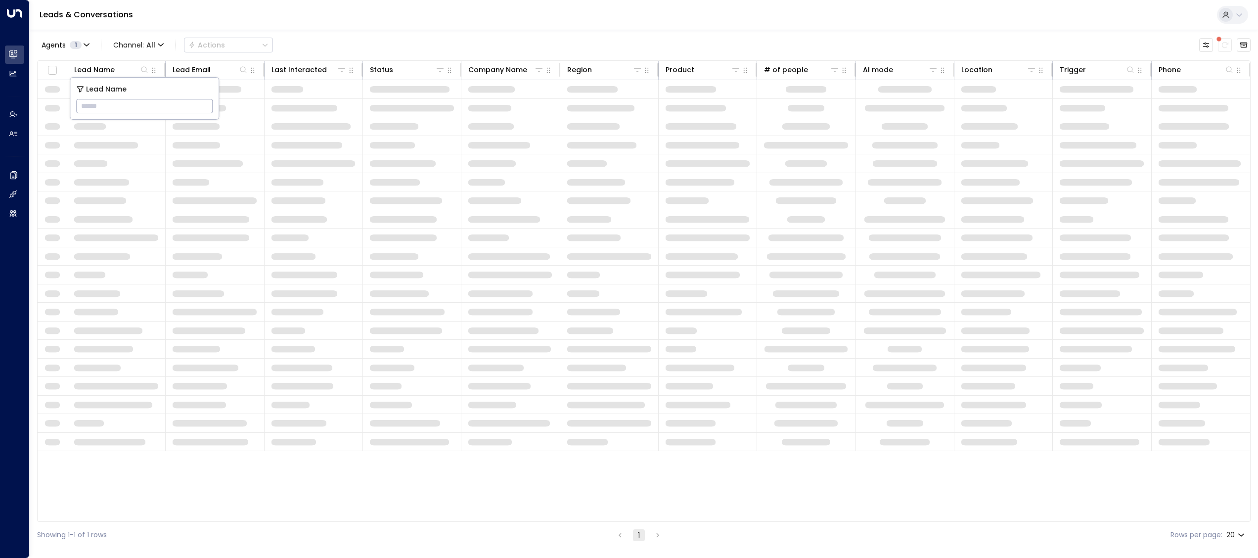
type input "**********"
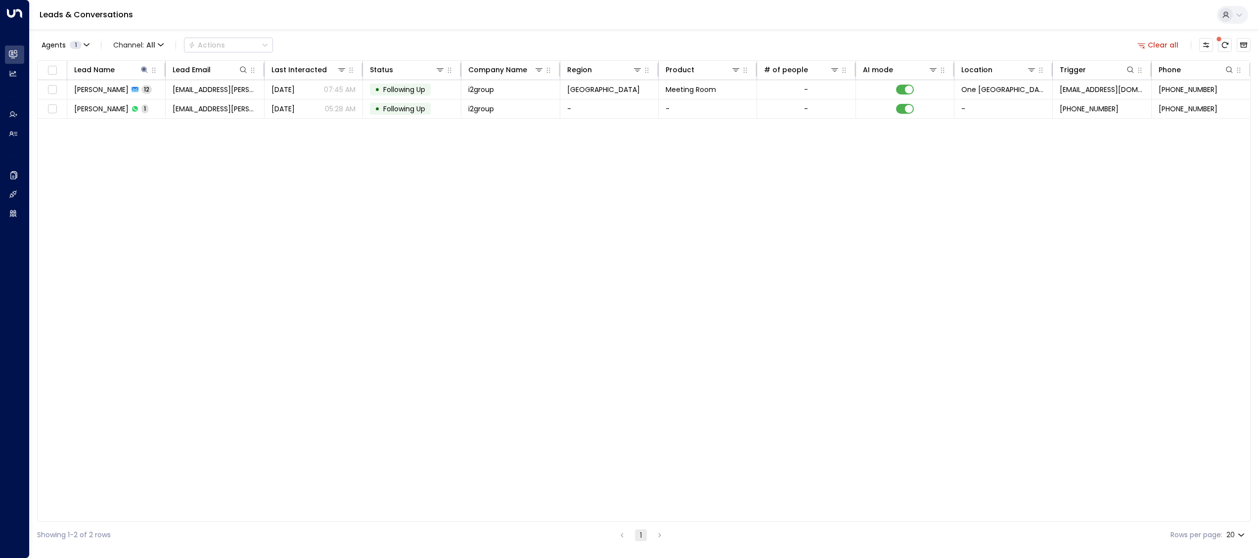
click at [331, 337] on div "Lead Name Lead Email Last Interacted Status Company Name Region Product # of pe…" at bounding box center [644, 290] width 1214 height 461
click at [468, 91] on span "i2group" at bounding box center [481, 90] width 26 height 10
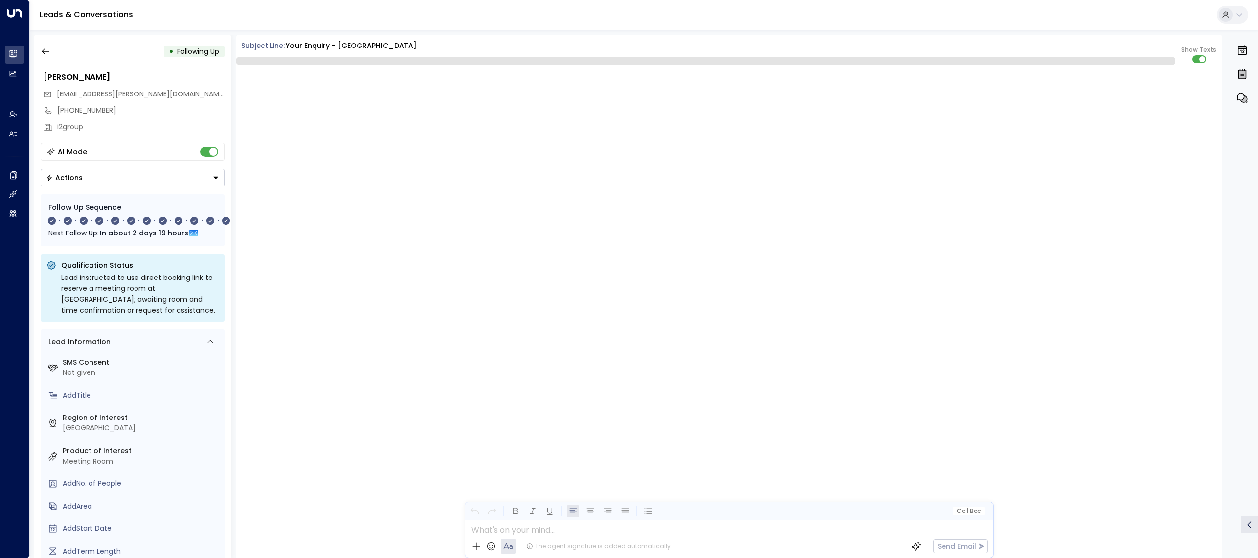
scroll to position [4713, 0]
